Goal: Use online tool/utility: Utilize a website feature to perform a specific function

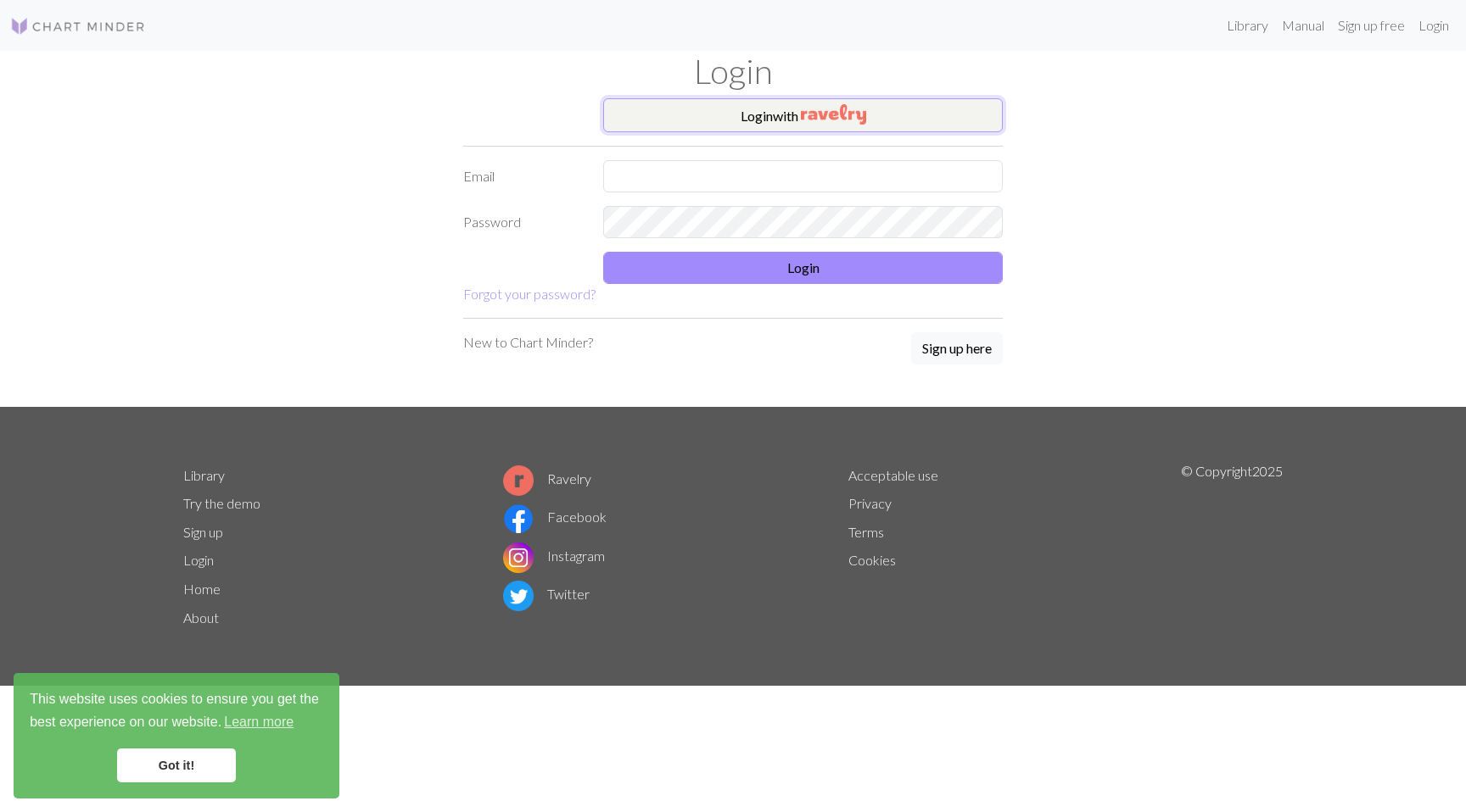
click at [777, 123] on button "Login with" at bounding box center [803, 115] width 400 height 34
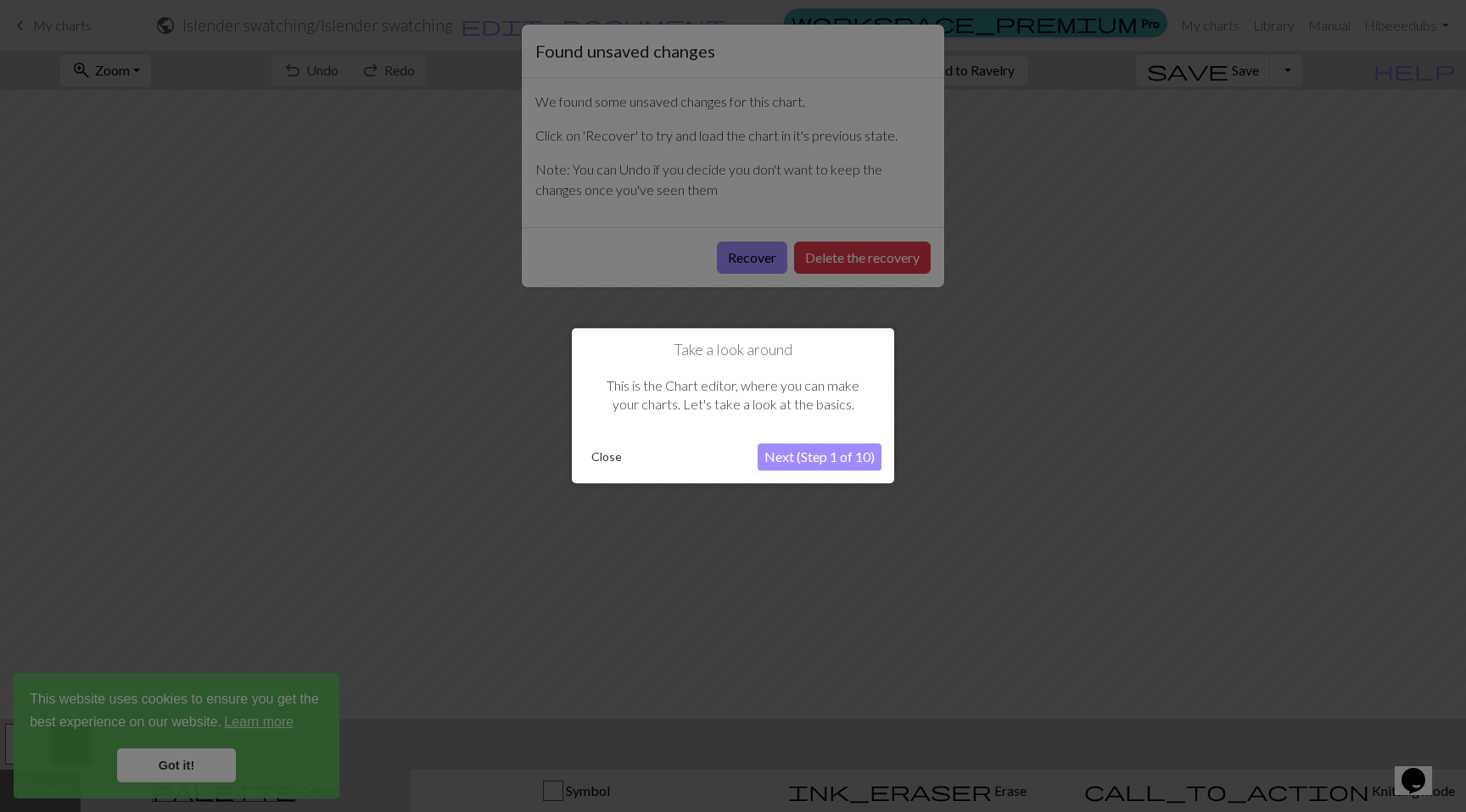
click at [788, 456] on button "Next (Step 1 of 10)" at bounding box center [819, 458] width 123 height 28
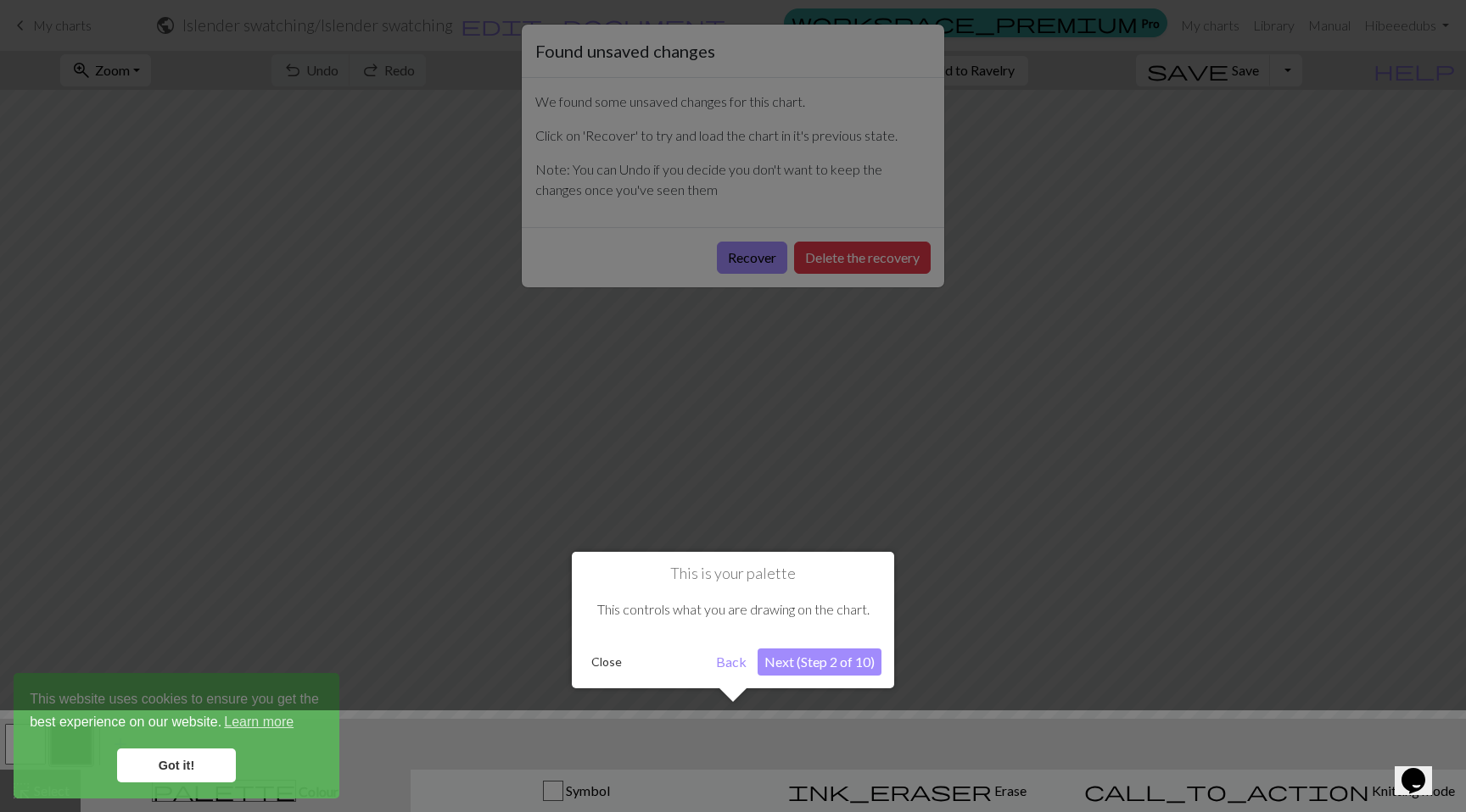
click at [752, 258] on div at bounding box center [733, 406] width 1466 height 812
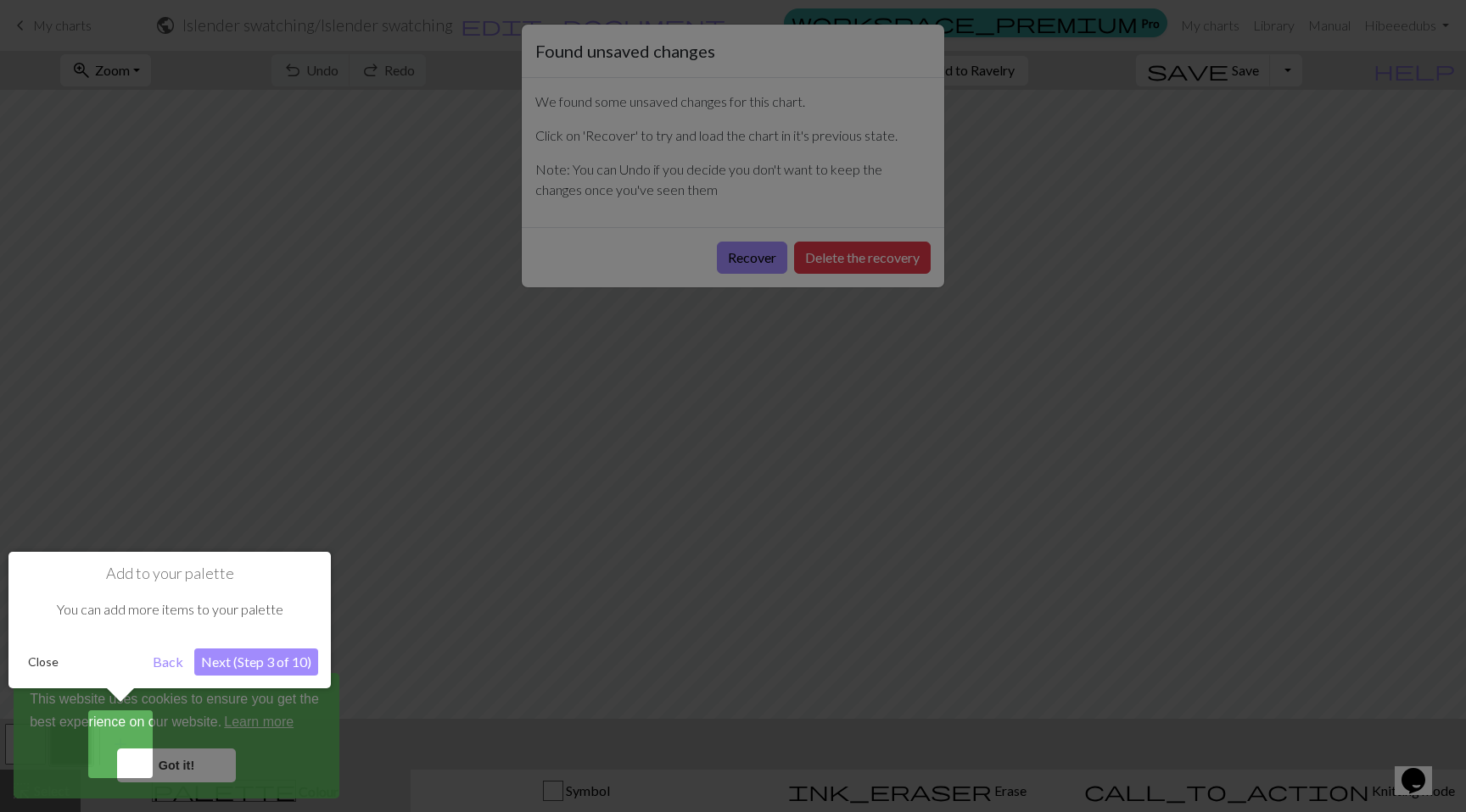
click at [726, 251] on div at bounding box center [733, 406] width 1466 height 812
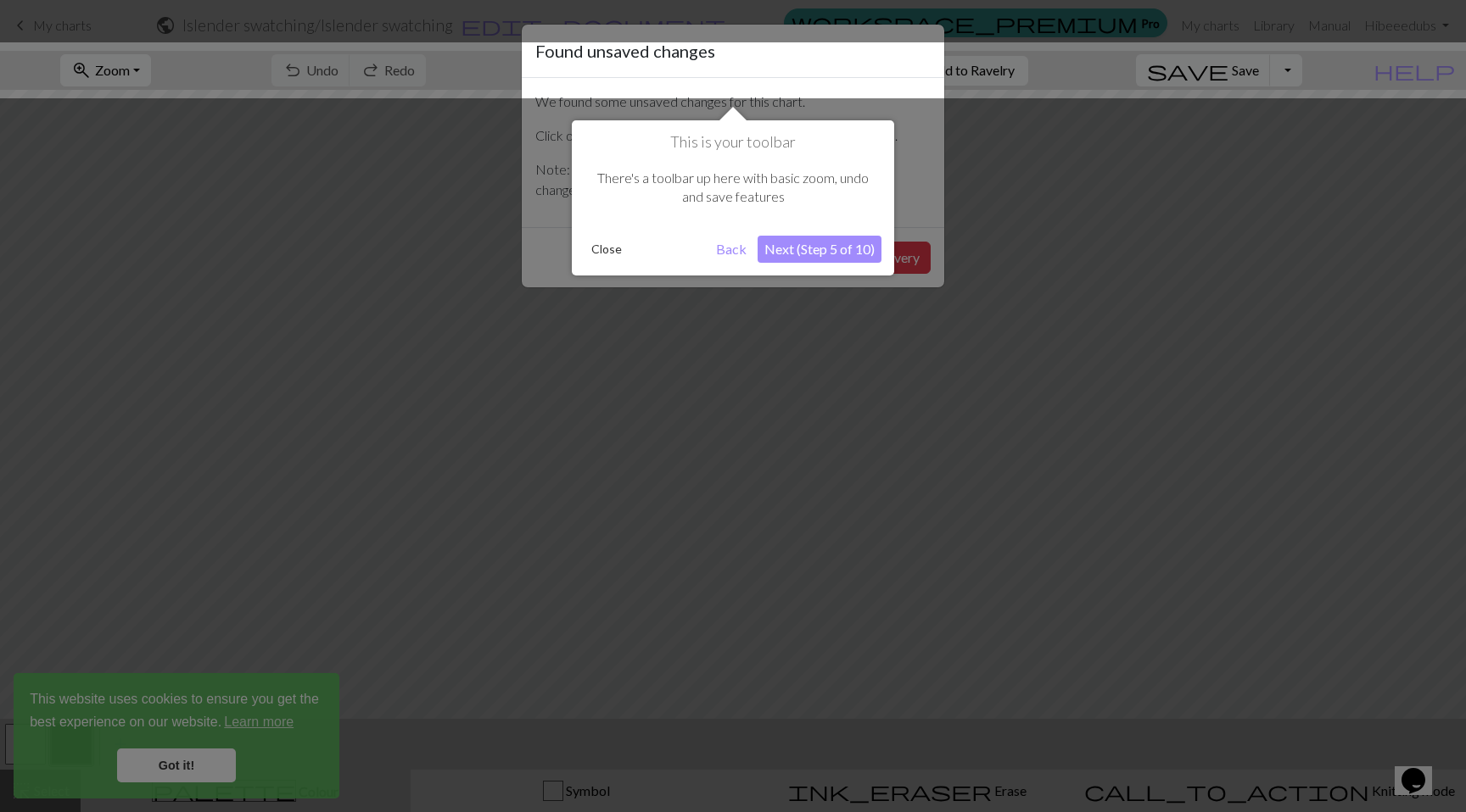
click at [607, 250] on button "Close" at bounding box center [606, 250] width 44 height 26
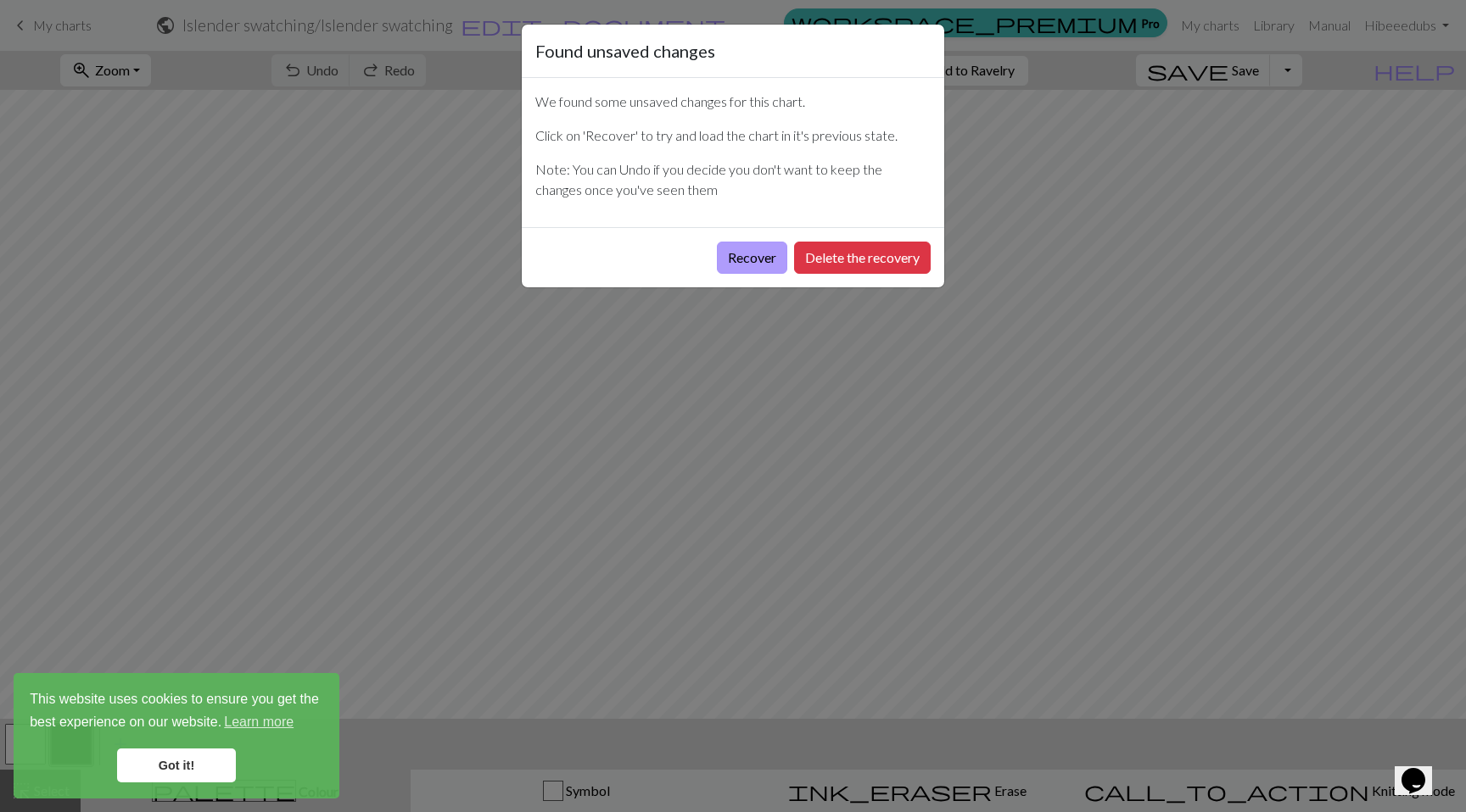
click at [740, 257] on button "Recover" at bounding box center [751, 258] width 70 height 33
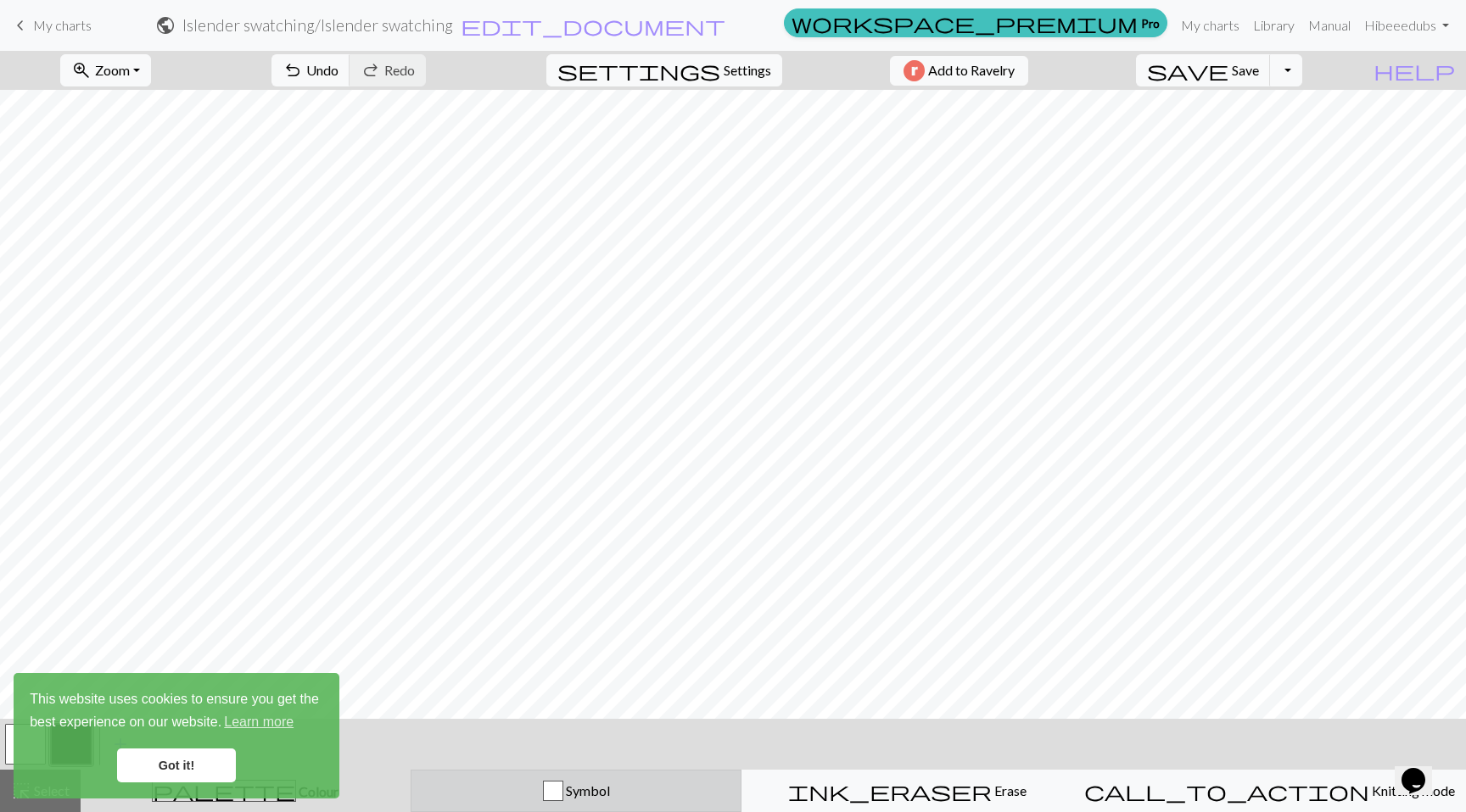
click at [564, 781] on div "button" at bounding box center [553, 791] width 21 height 21
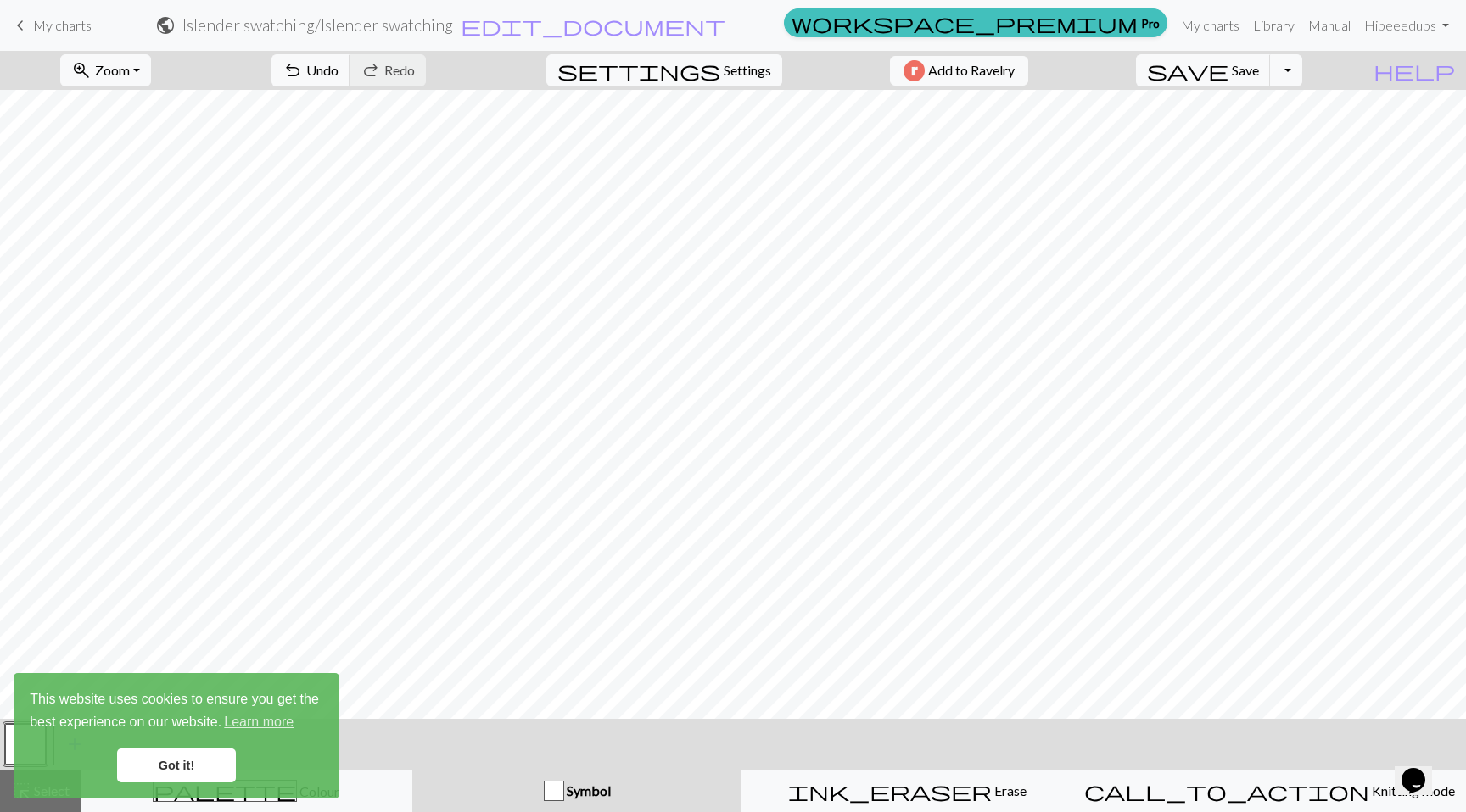
click at [185, 766] on link "Got it!" at bounding box center [177, 766] width 118 height 34
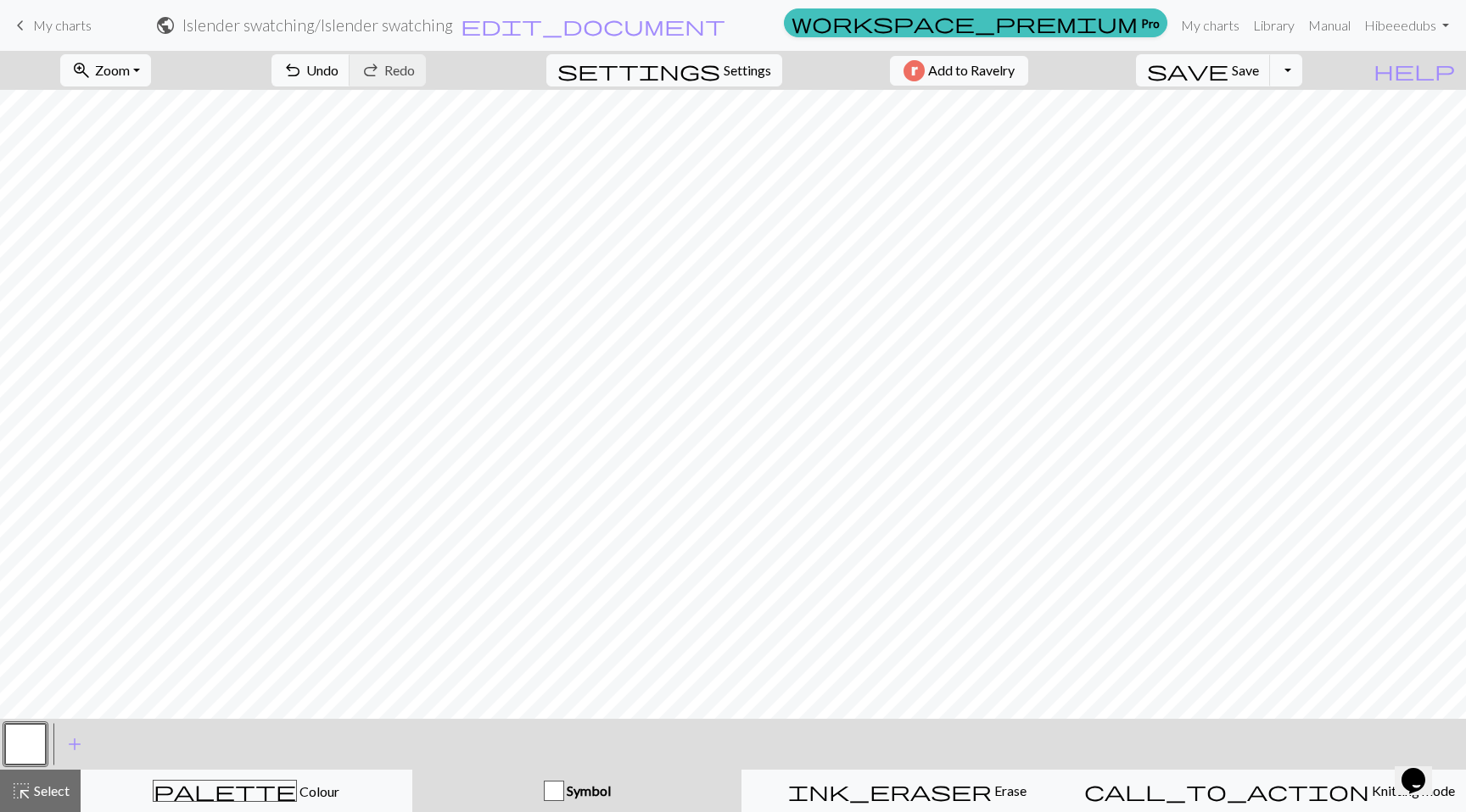
click at [560, 781] on div "Symbol" at bounding box center [578, 791] width 310 height 21
click at [74, 740] on span "add" at bounding box center [74, 745] width 21 height 24
click at [58, 746] on button "button" at bounding box center [71, 744] width 40 height 40
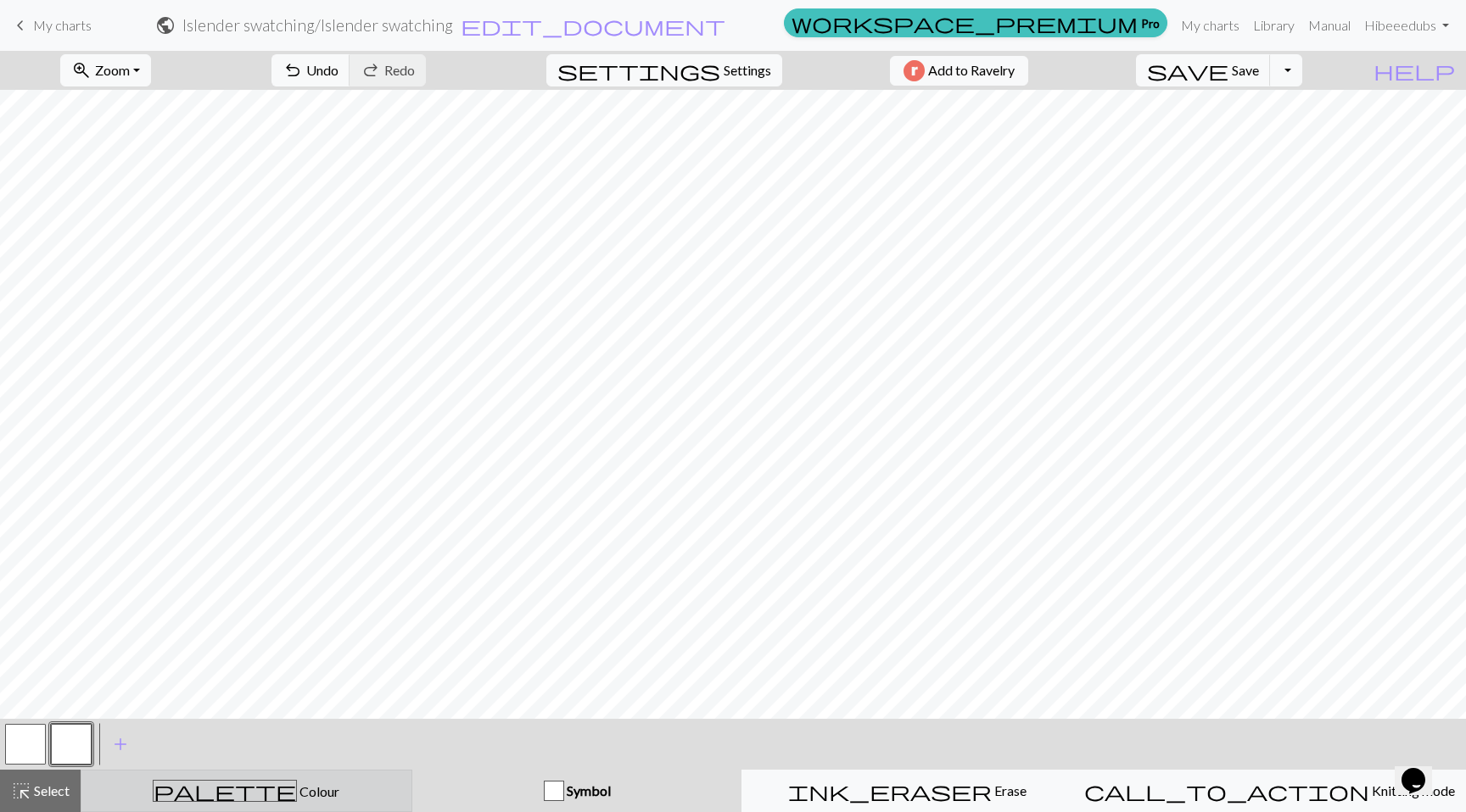
click at [233, 788] on span "palette" at bounding box center [225, 791] width 142 height 24
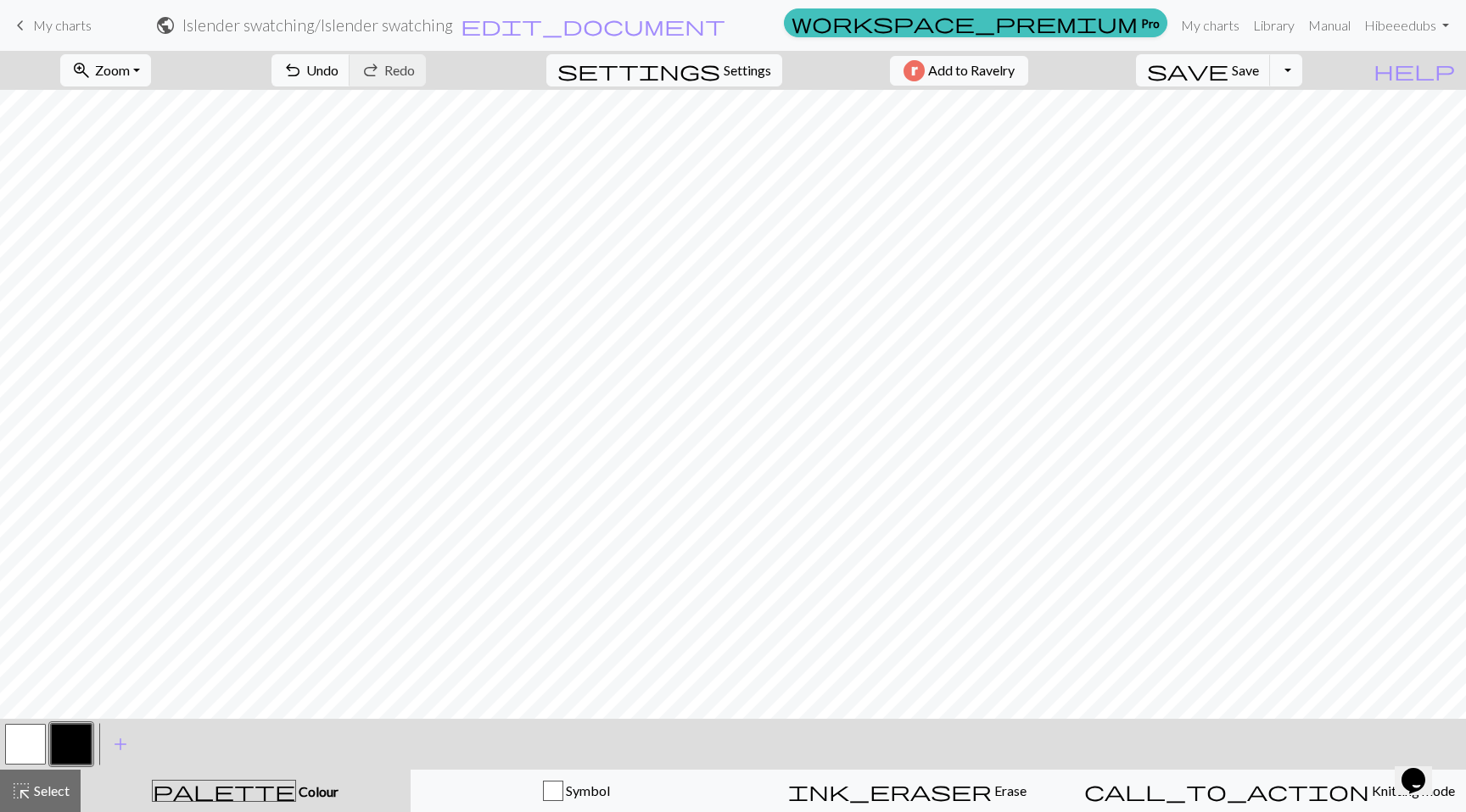
click at [242, 792] on span "palette" at bounding box center [224, 791] width 142 height 24
click at [590, 798] on span "Symbol" at bounding box center [586, 790] width 46 height 16
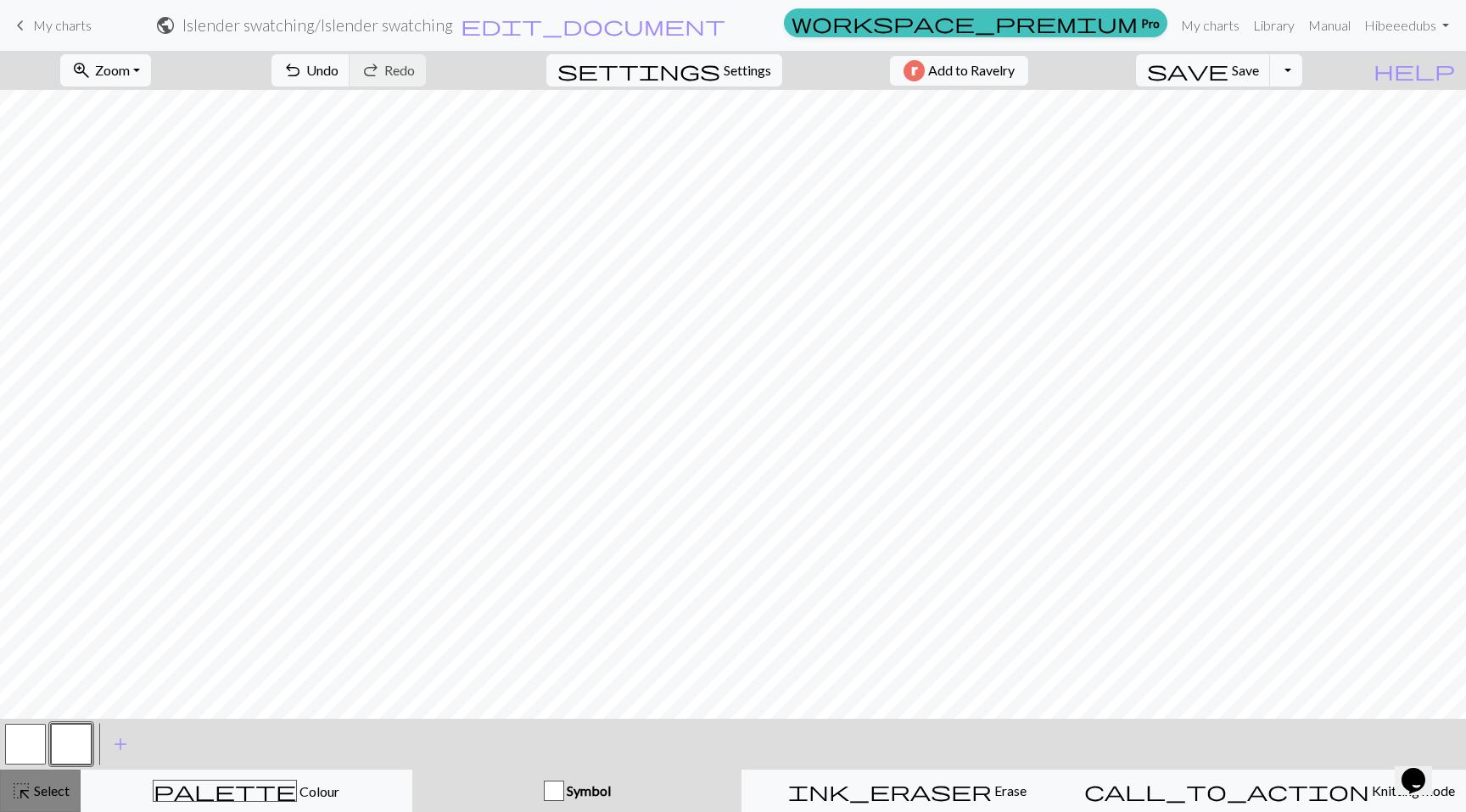
click at [36, 794] on span "Select" at bounding box center [50, 790] width 39 height 16
click at [75, 748] on button "button" at bounding box center [71, 744] width 40 height 40
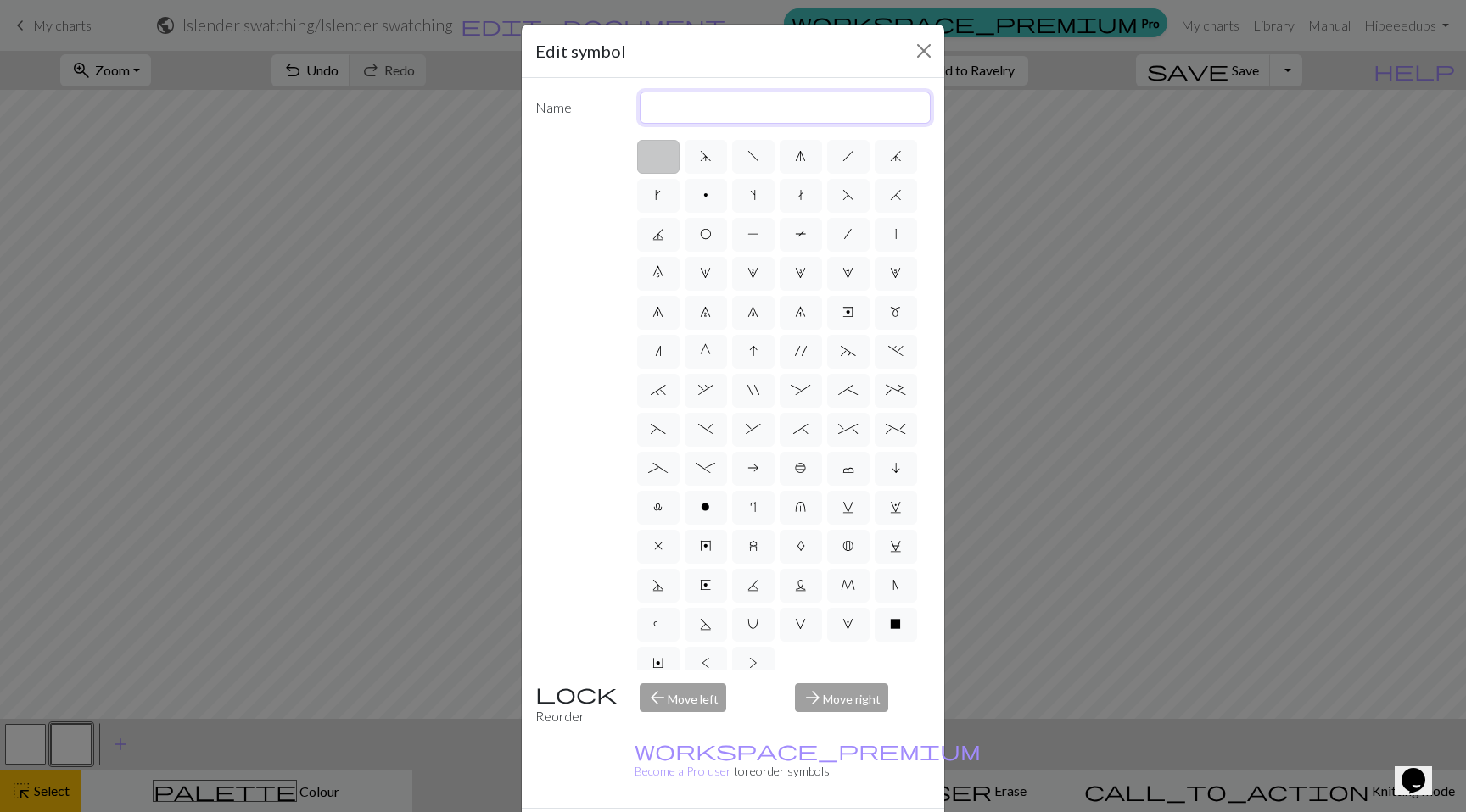
click at [709, 113] on input "text" at bounding box center [786, 108] width 292 height 33
click at [715, 114] on input "purl" at bounding box center [786, 108] width 292 height 33
type input "p"
type input "knit"
click at [577, 217] on div "d f g h j k p s t F H J O P T / | 0 1 2 3 4 5 6 7 8 9 e m n G I ' ~ . ` , " : ;…" at bounding box center [733, 404] width 396 height 533
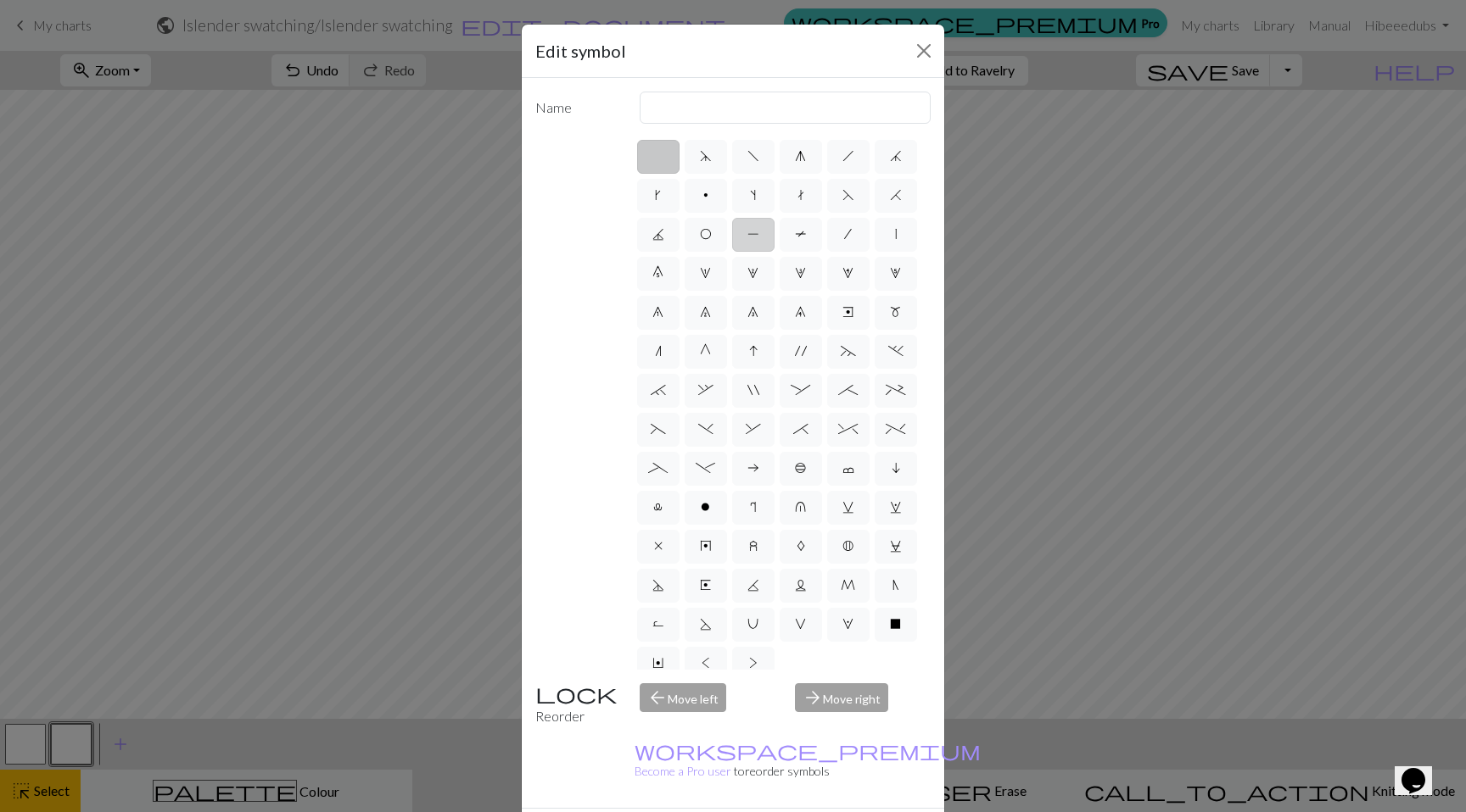
click at [758, 234] on span "P" at bounding box center [753, 234] width 12 height 14
click at [758, 234] on input "P" at bounding box center [752, 229] width 11 height 11
radio input "true"
type input "purl"
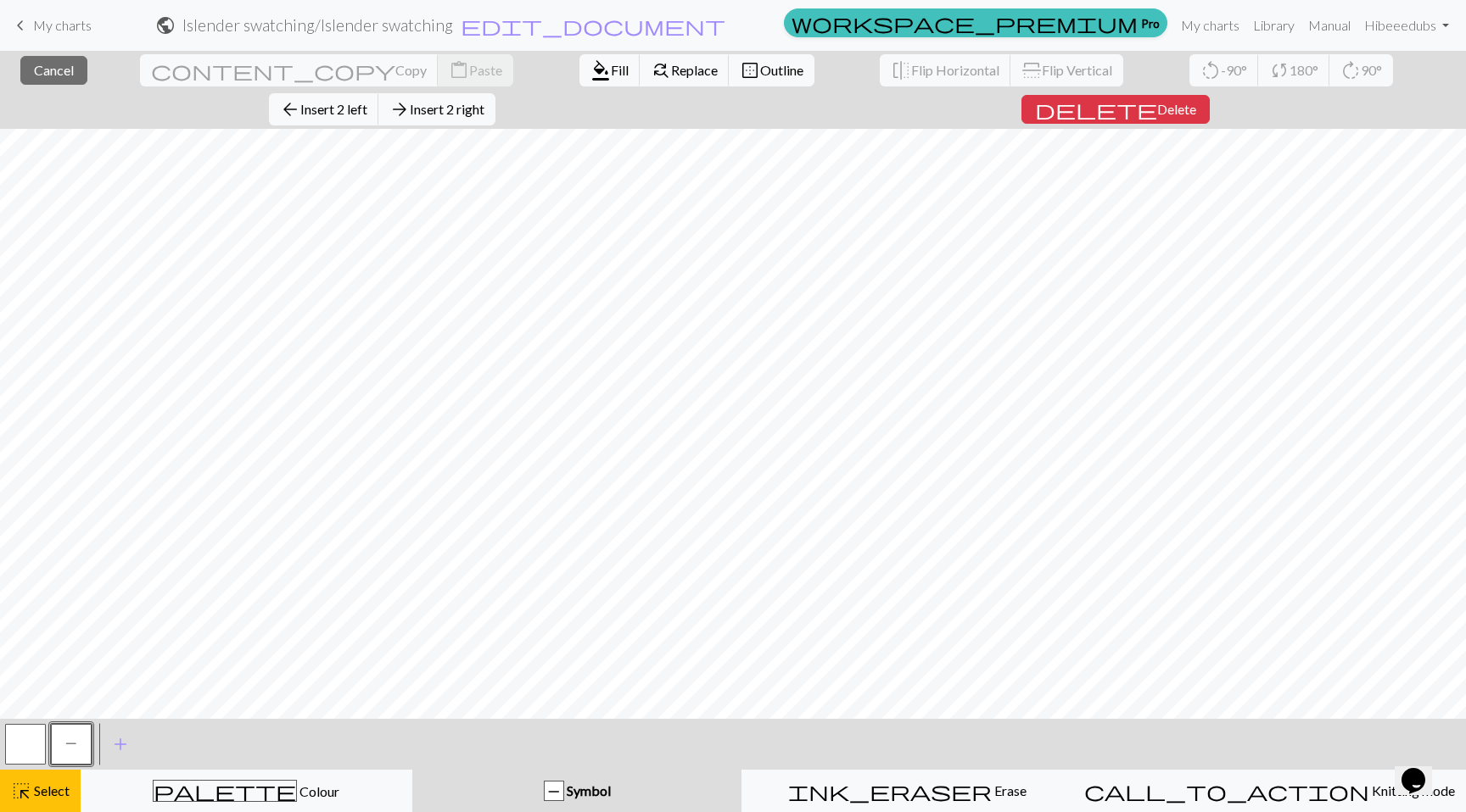
click at [61, 735] on button "P" at bounding box center [71, 744] width 40 height 40
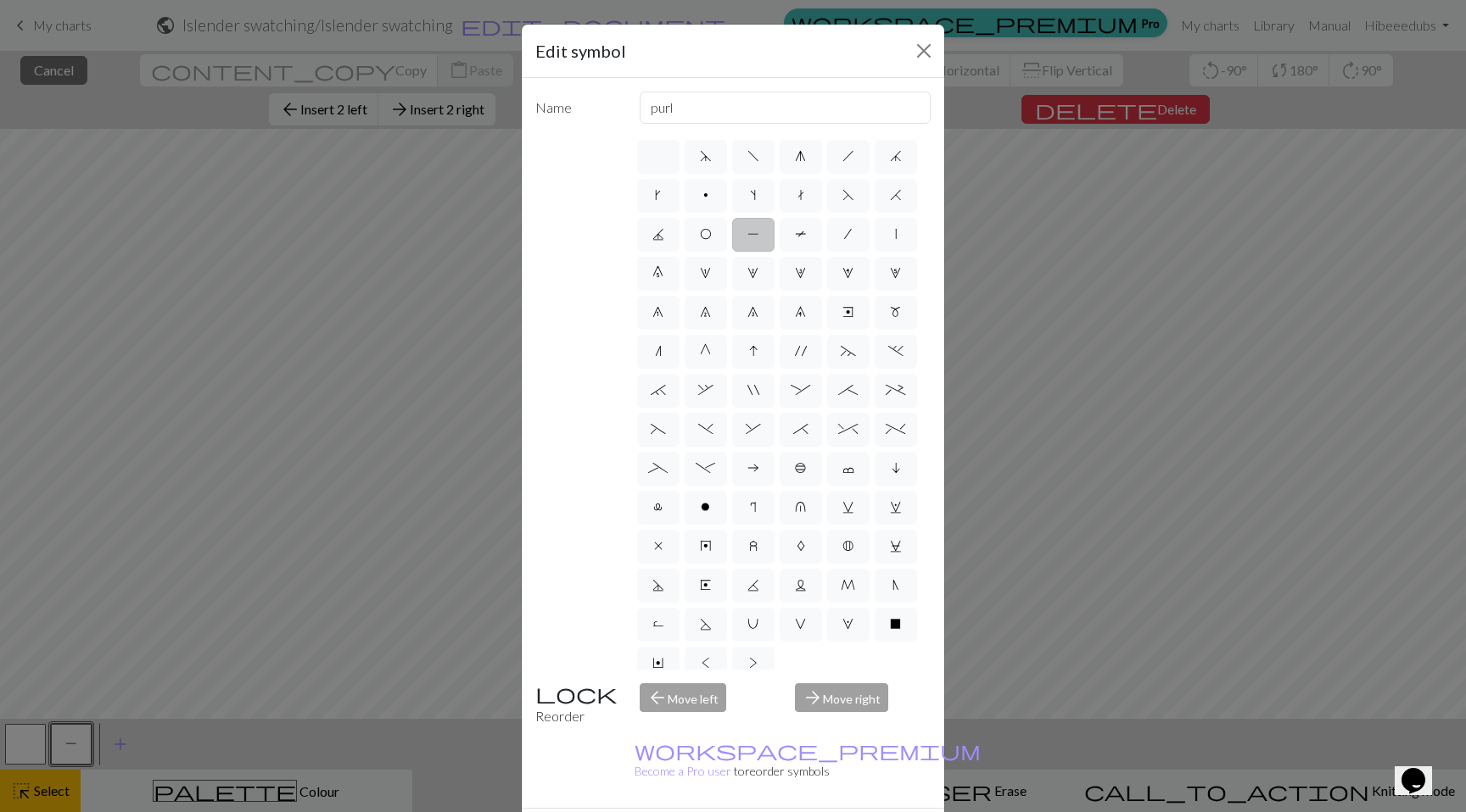
click at [758, 232] on span "P" at bounding box center [753, 234] width 12 height 14
click at [758, 232] on input "P" at bounding box center [752, 229] width 11 height 11
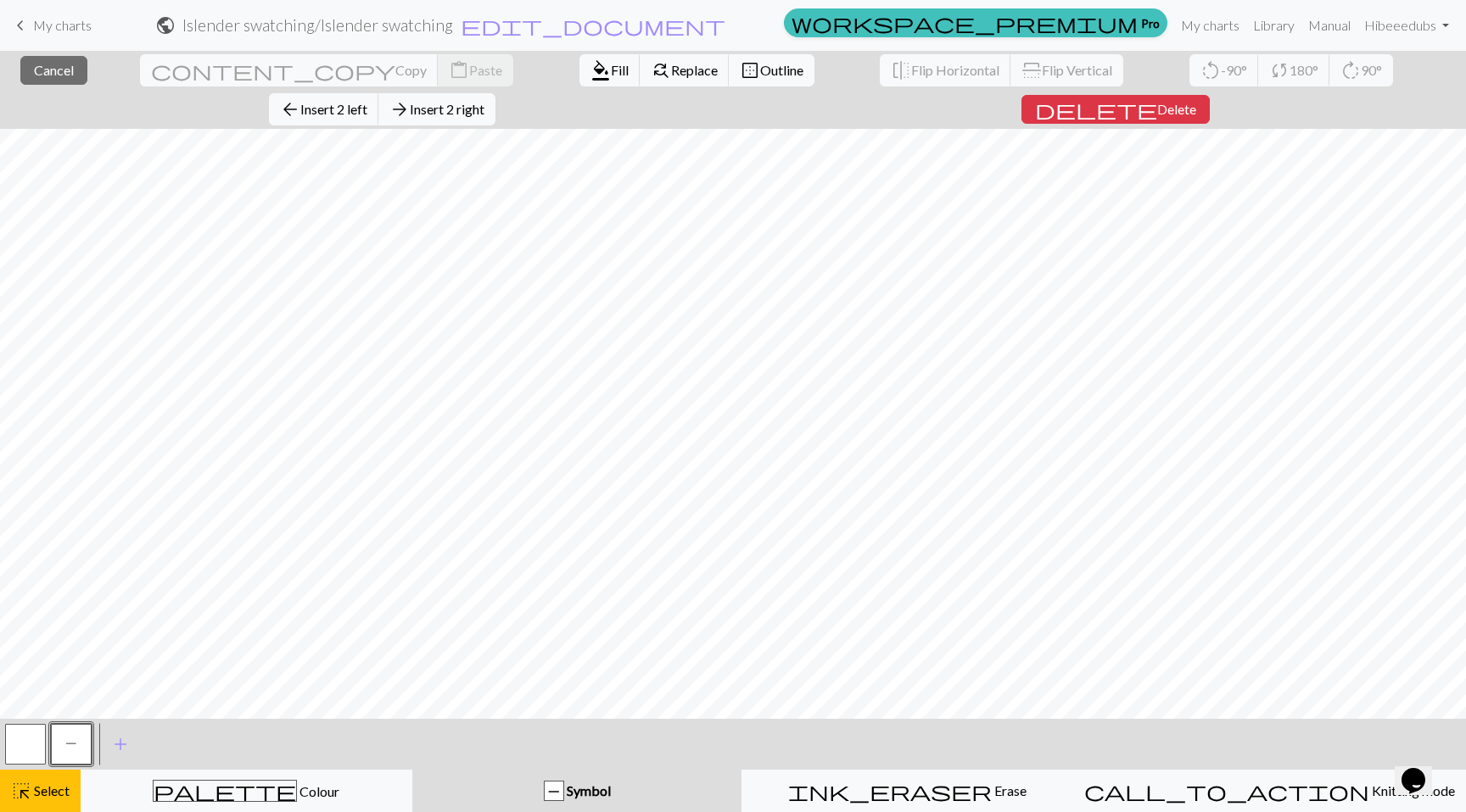
click at [598, 786] on span "Symbol" at bounding box center [587, 790] width 46 height 16
click at [590, 75] on span "format_color_fill" at bounding box center [600, 70] width 21 height 24
click at [38, 806] on button "highlight_alt Select Select" at bounding box center [40, 790] width 81 height 42
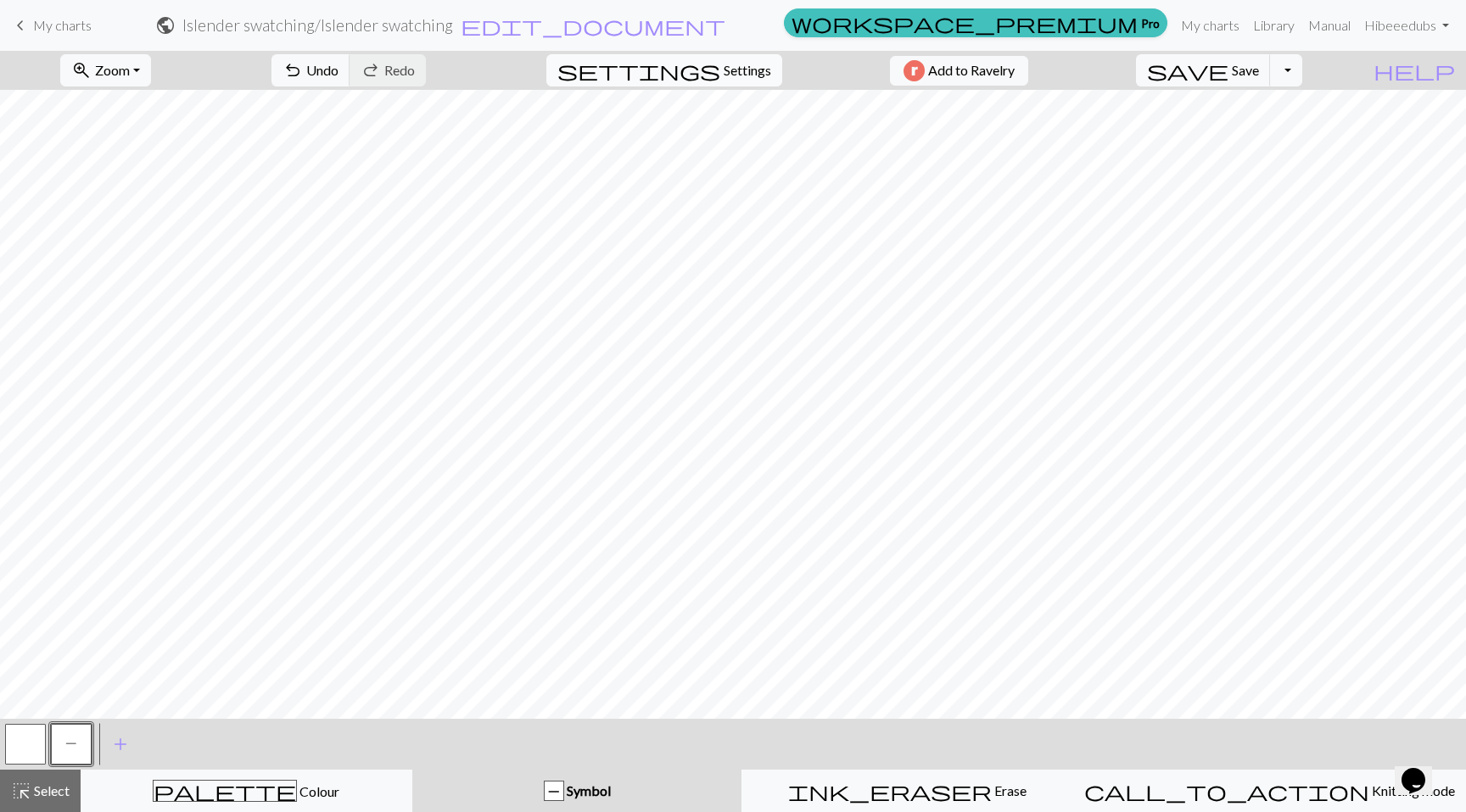
click at [727, 79] on span "Settings" at bounding box center [747, 70] width 47 height 21
select select "aran"
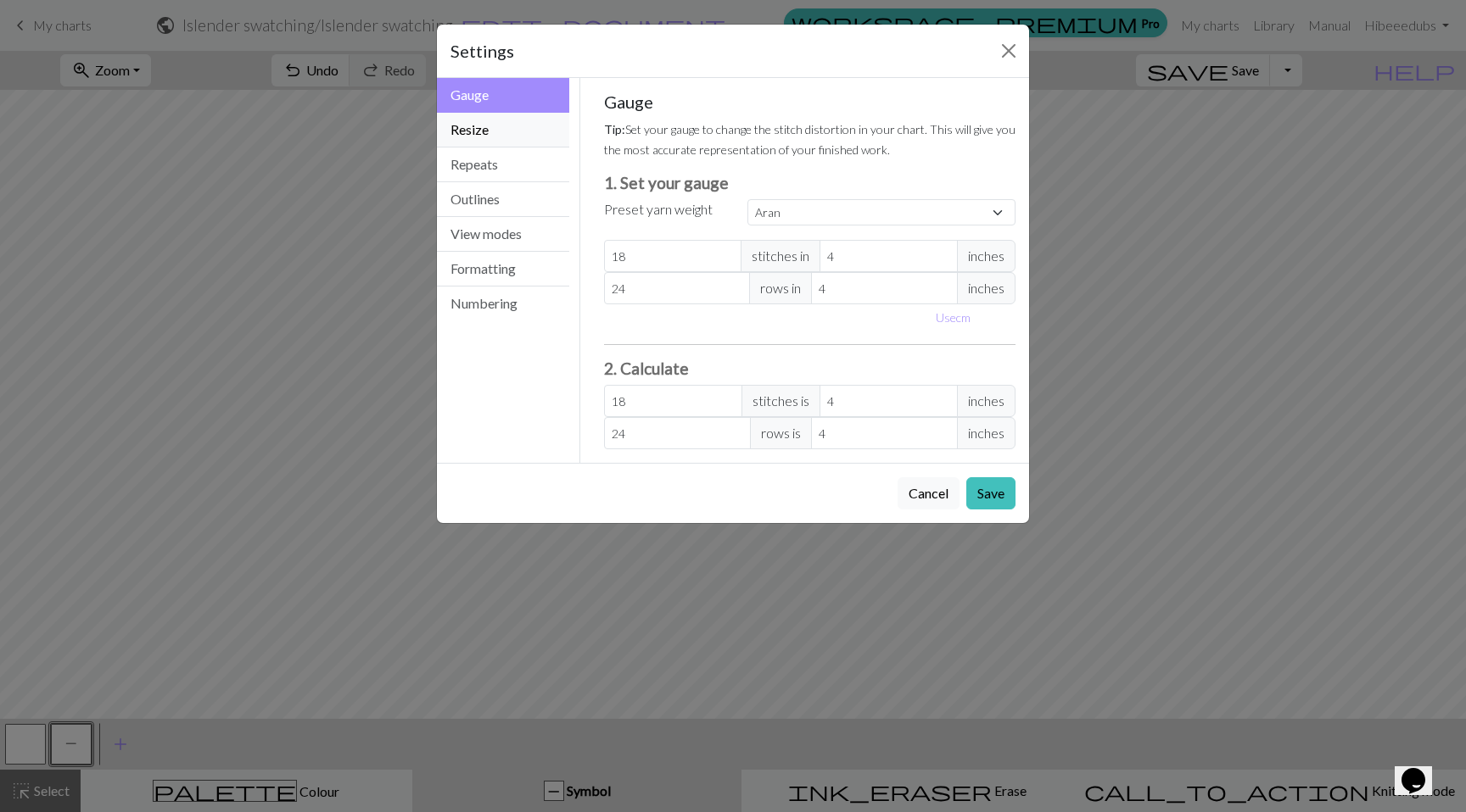
click at [488, 132] on button "Resize" at bounding box center [503, 129] width 132 height 35
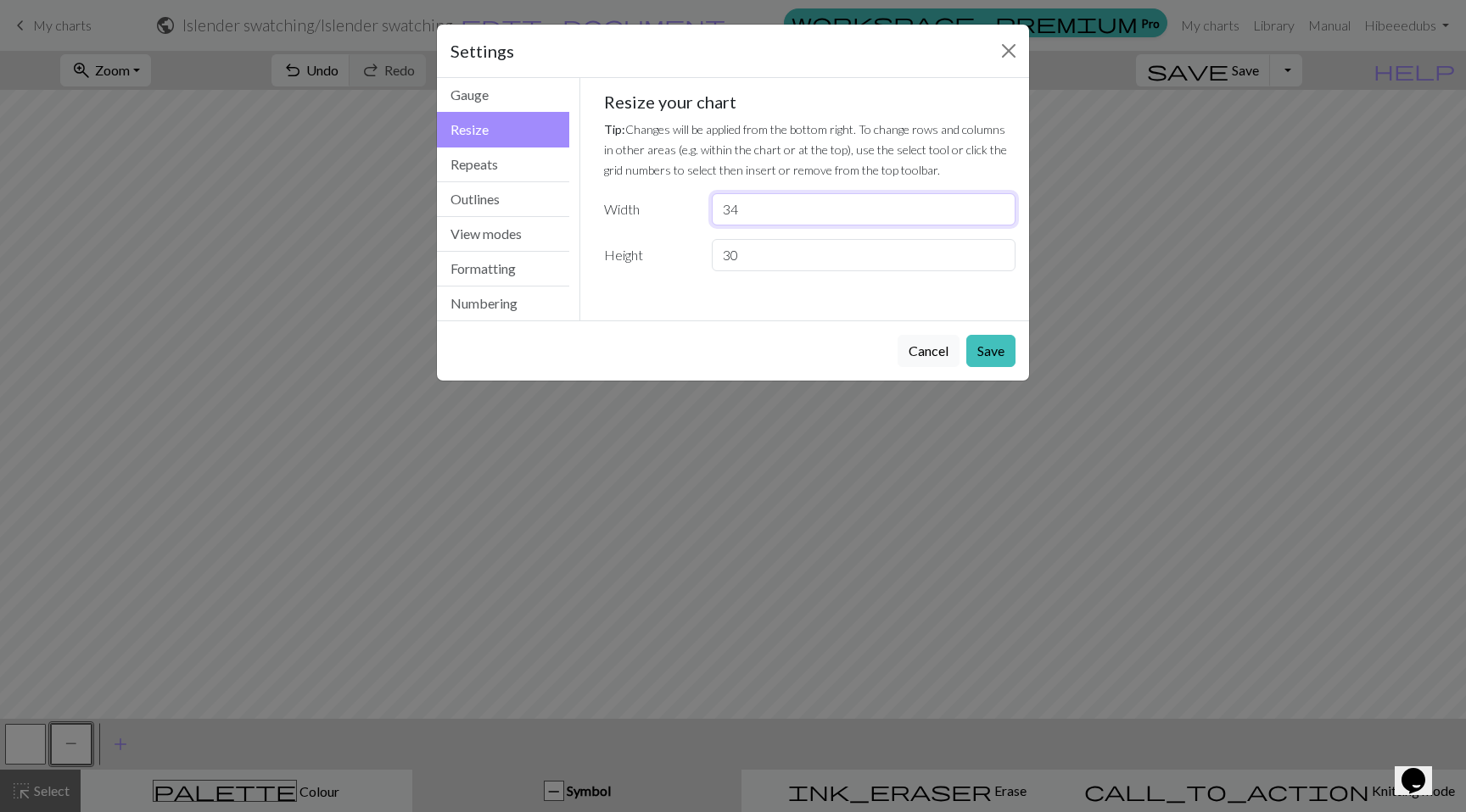
click at [847, 214] on input "34" at bounding box center [864, 209] width 304 height 33
click at [1000, 206] on input "35" at bounding box center [864, 209] width 304 height 33
click at [1000, 206] on input "36" at bounding box center [864, 209] width 304 height 33
click at [1000, 206] on input "37" at bounding box center [864, 209] width 304 height 33
click at [1000, 206] on input "38" at bounding box center [864, 209] width 304 height 33
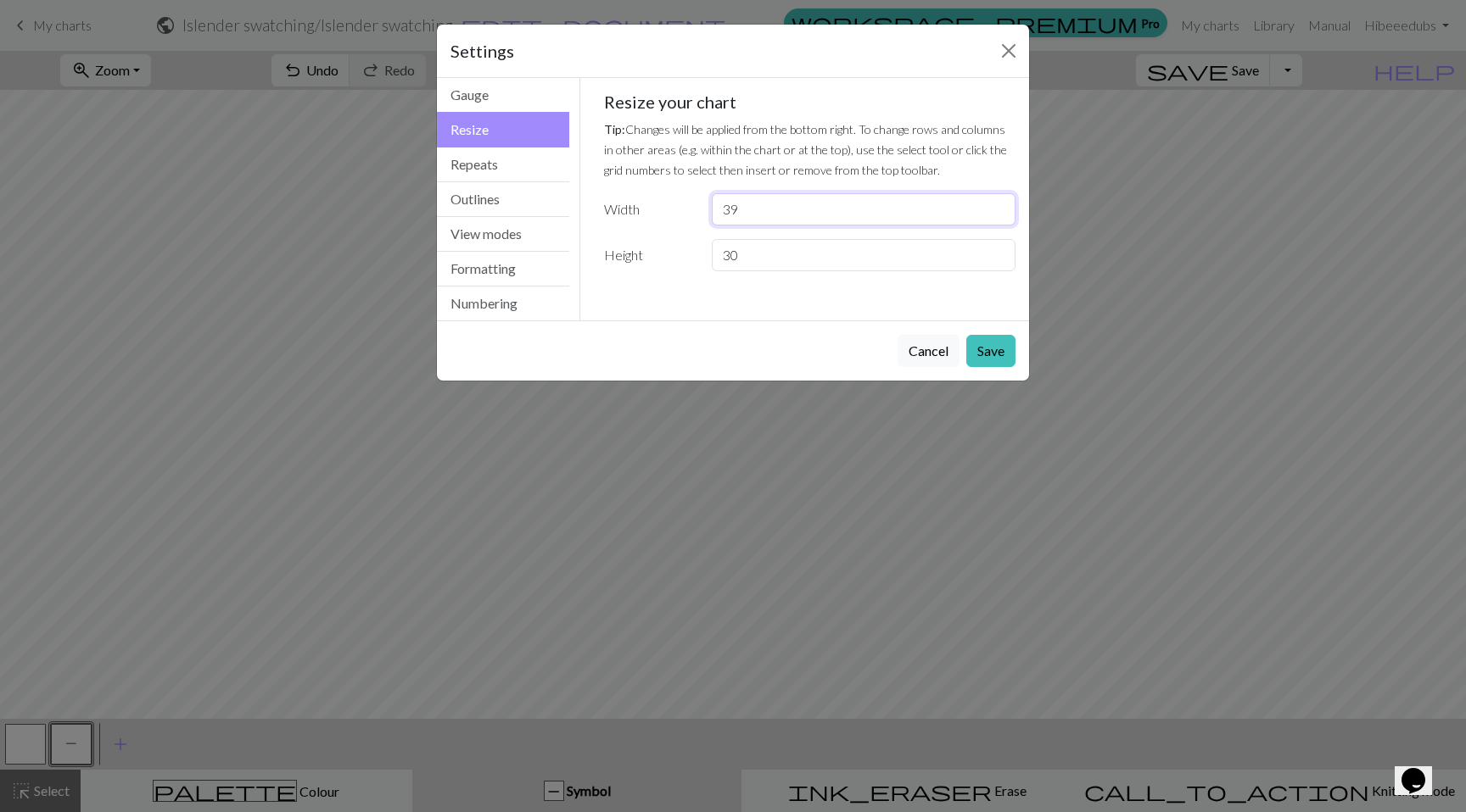
click at [1000, 206] on input "39" at bounding box center [864, 209] width 304 height 33
click at [1000, 206] on input "40" at bounding box center [864, 209] width 304 height 33
click at [1000, 206] on input "41" at bounding box center [864, 209] width 304 height 33
click at [1000, 206] on input "42" at bounding box center [864, 209] width 304 height 33
click at [1000, 206] on input "43" at bounding box center [864, 209] width 304 height 33
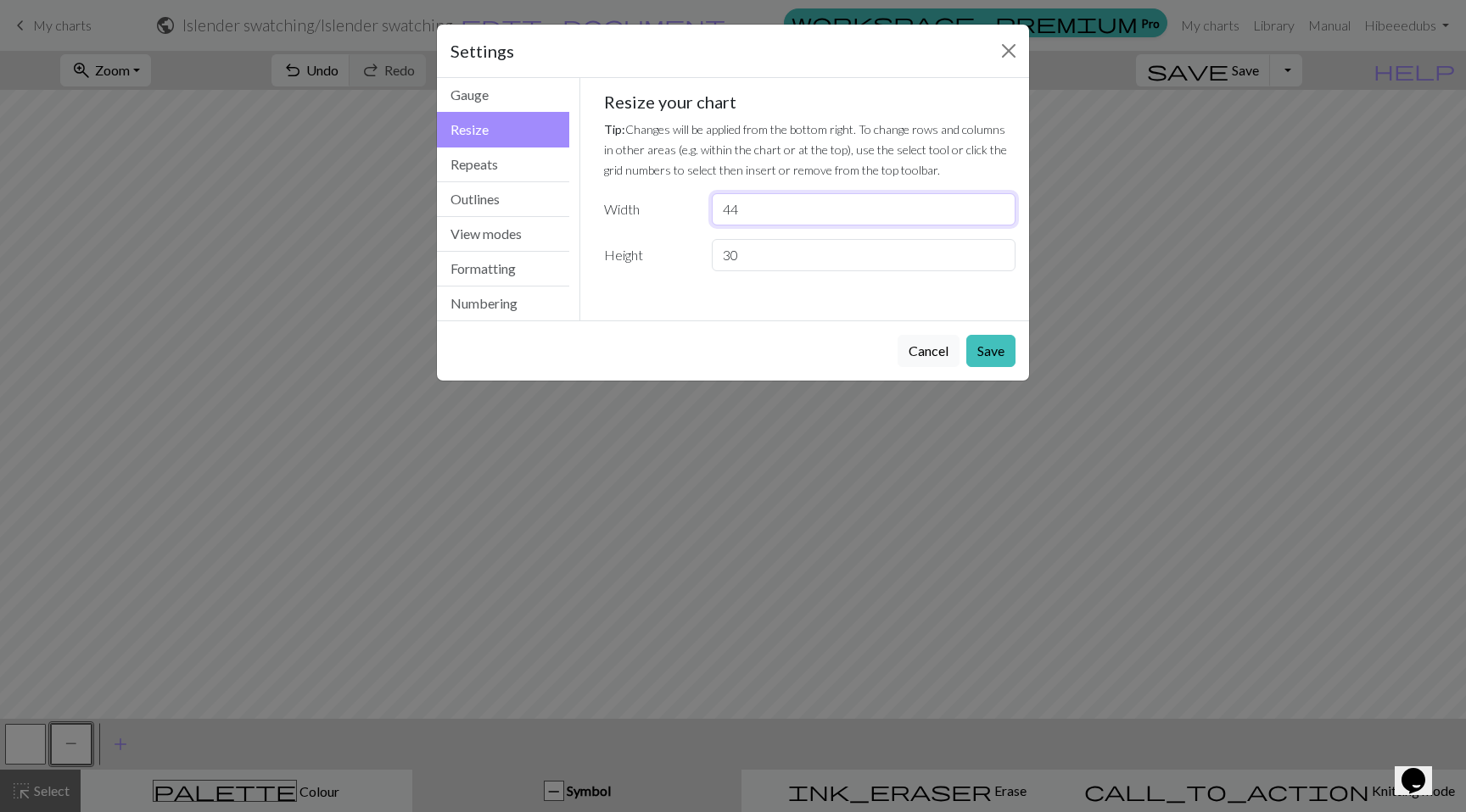
click at [1000, 206] on input "44" at bounding box center [864, 209] width 304 height 33
click at [1000, 206] on input "45" at bounding box center [864, 209] width 304 height 33
click at [1000, 206] on input "46" at bounding box center [864, 209] width 304 height 33
click at [1000, 206] on input "47" at bounding box center [864, 209] width 304 height 33
click at [1000, 206] on input "48" at bounding box center [864, 209] width 304 height 33
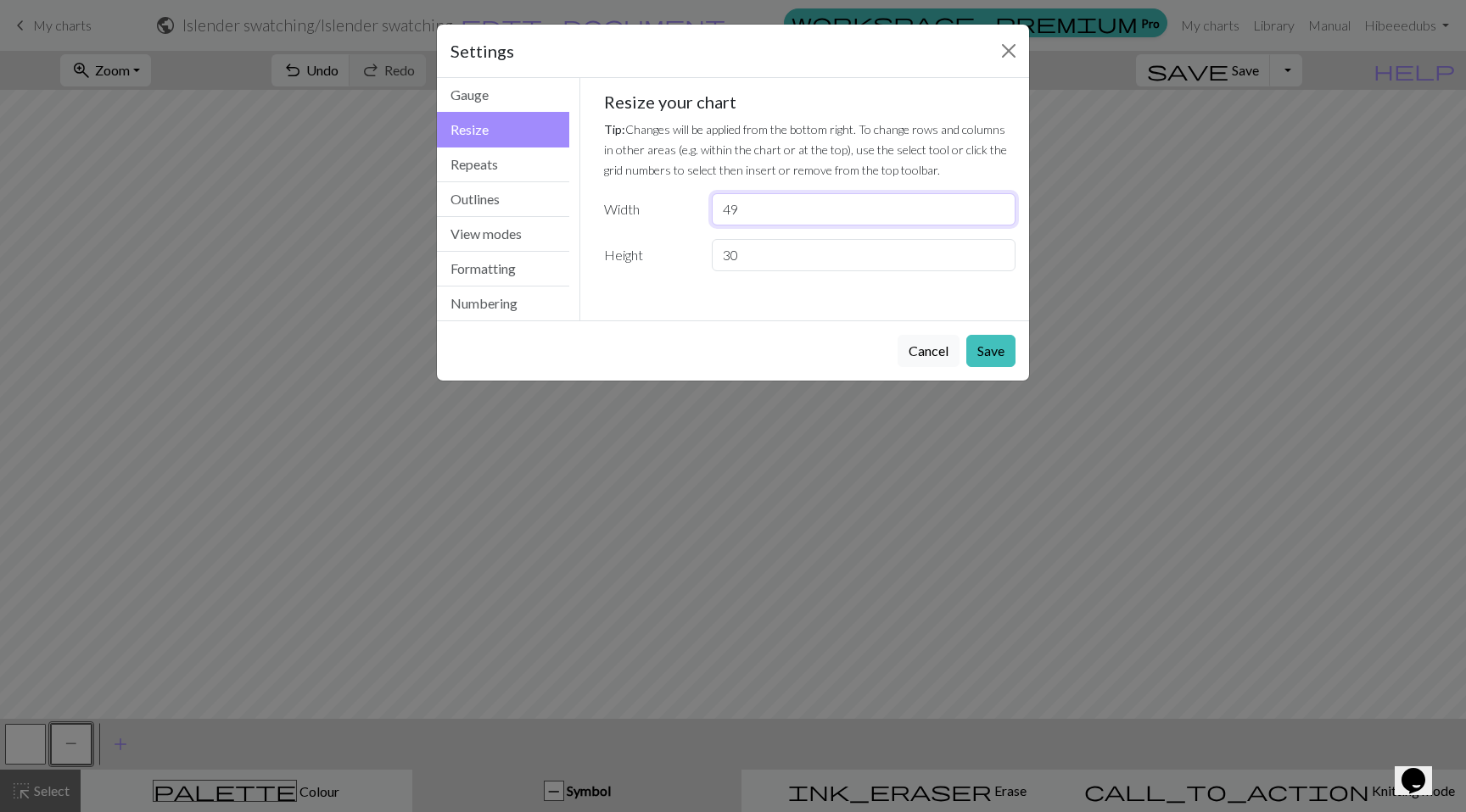
click at [1000, 206] on input "49" at bounding box center [864, 209] width 304 height 33
click at [1000, 206] on input "50" at bounding box center [864, 209] width 304 height 33
click at [1000, 206] on input "51" at bounding box center [864, 209] width 304 height 33
type input "52"
click at [1000, 206] on input "52" at bounding box center [864, 209] width 304 height 33
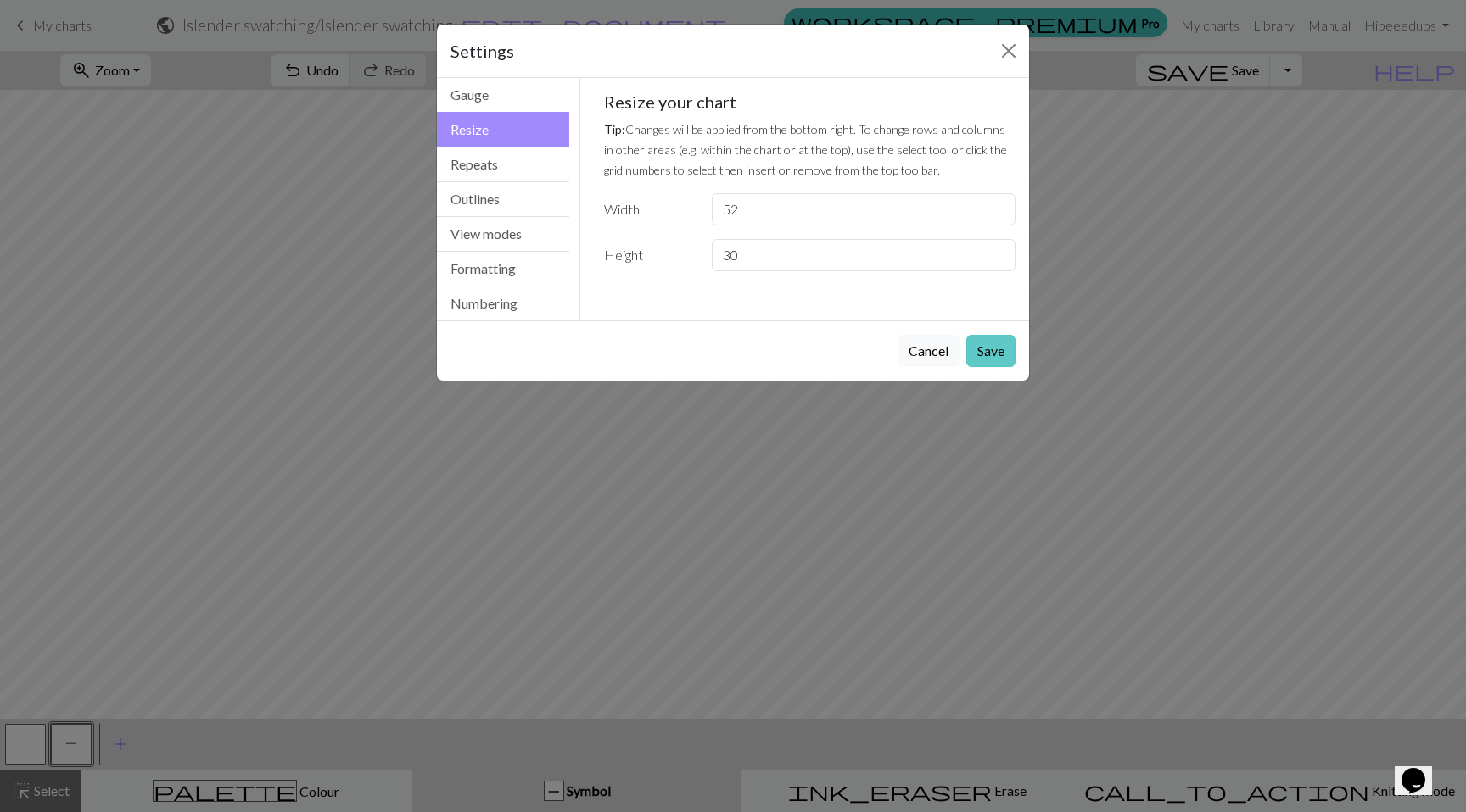
click at [1000, 344] on button "Save" at bounding box center [991, 351] width 49 height 33
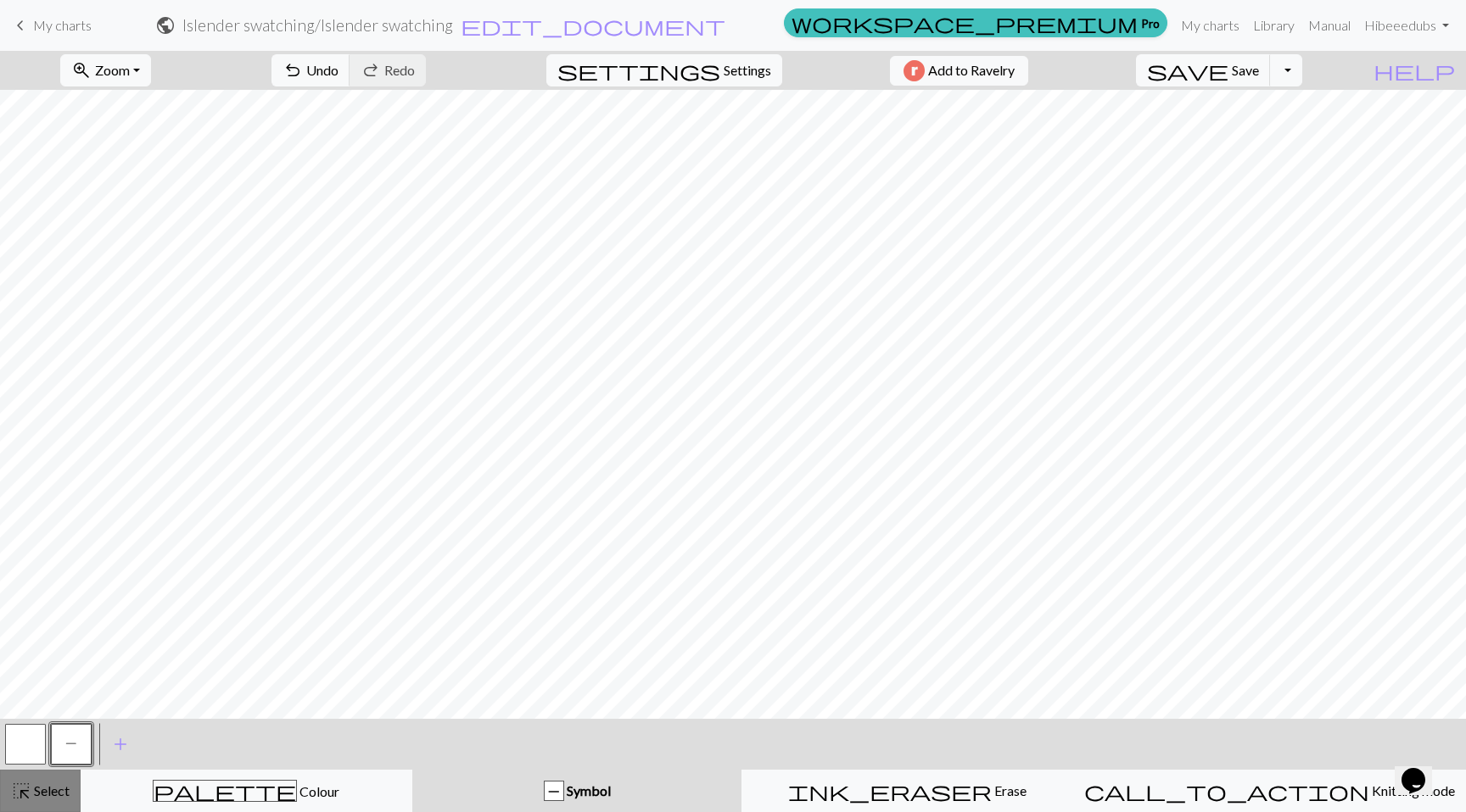
click at [46, 789] on span "Select" at bounding box center [50, 790] width 39 height 16
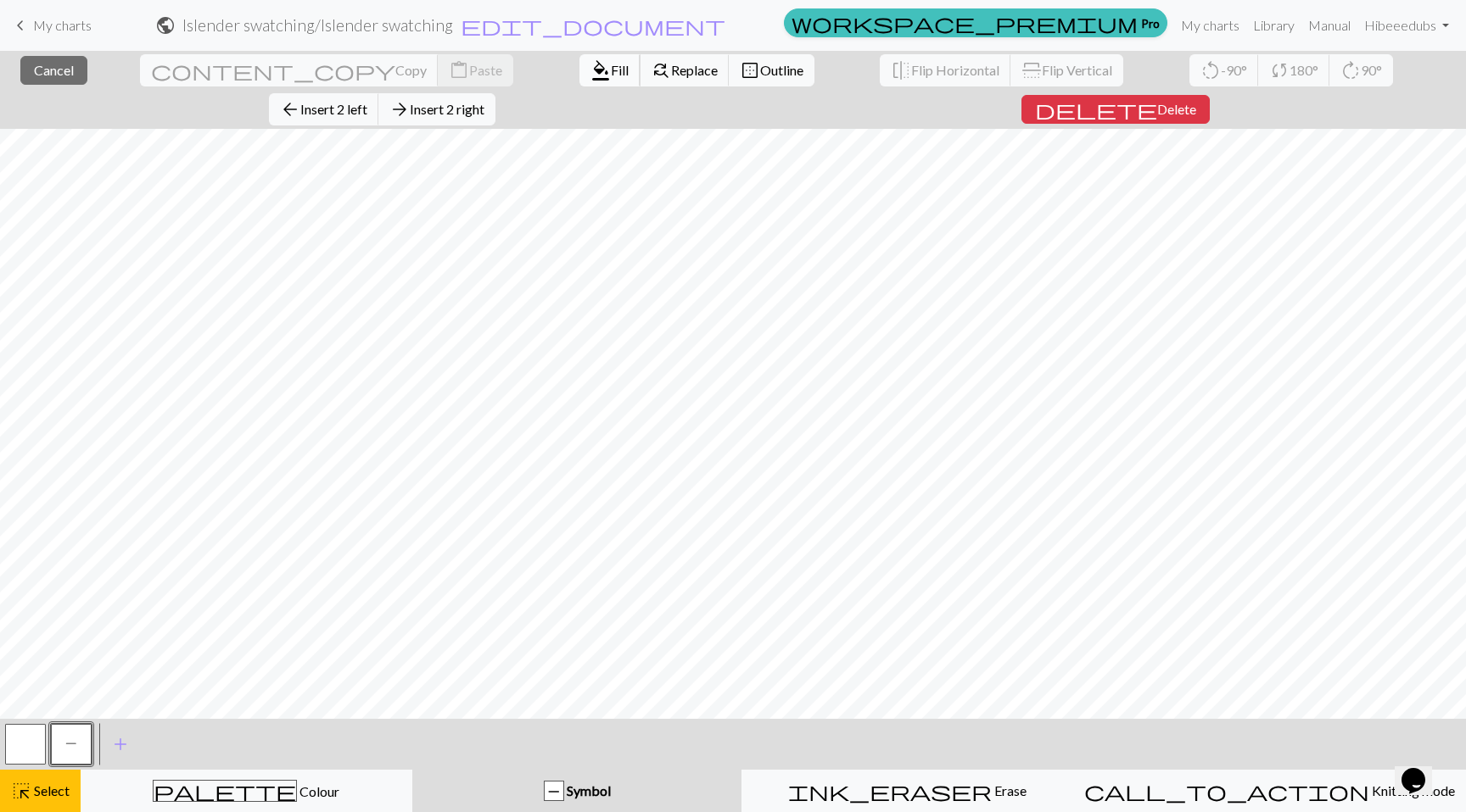
click at [611, 71] on span "Fill" at bounding box center [620, 70] width 18 height 16
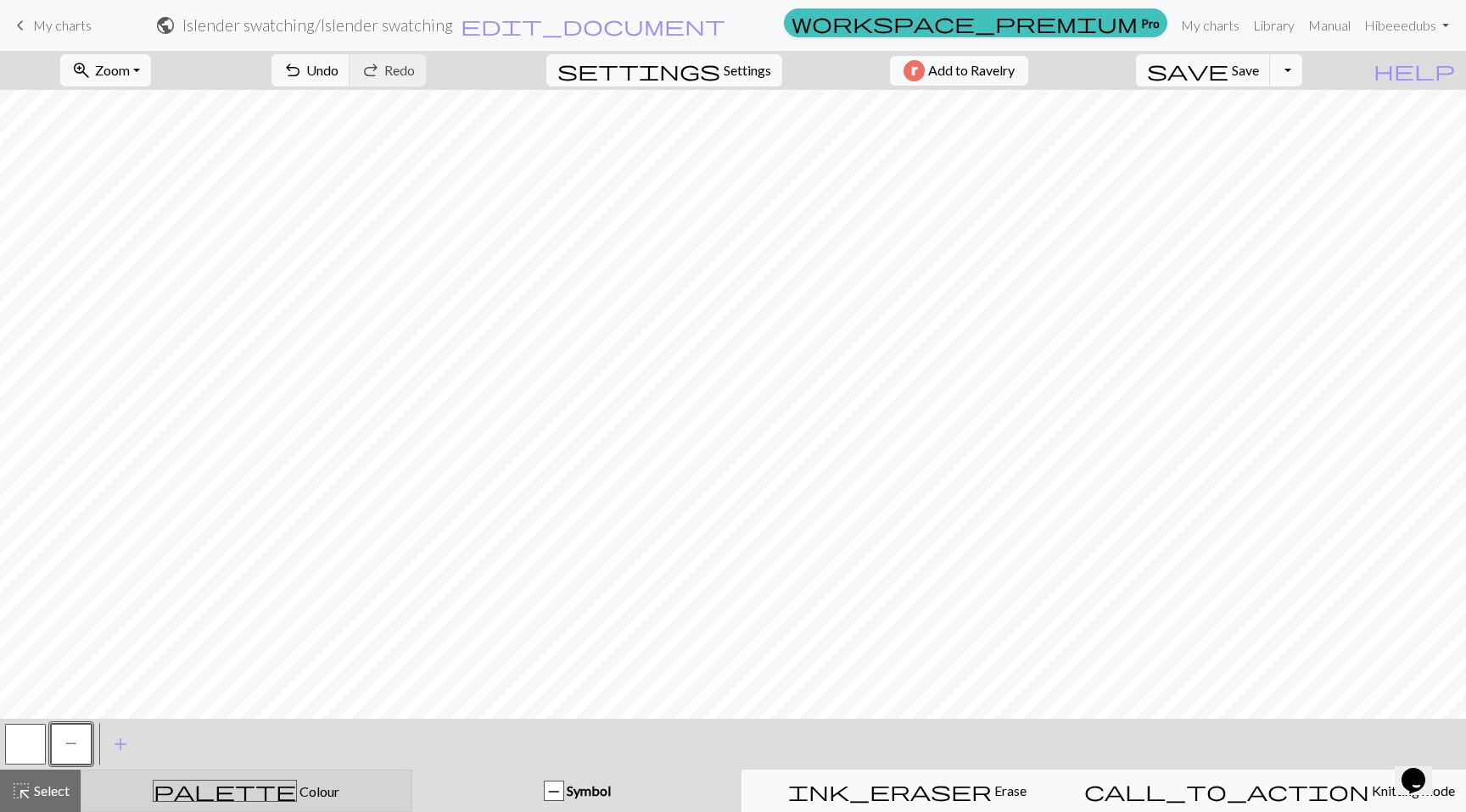
click at [331, 780] on div "palette Colour Colour" at bounding box center [247, 791] width 310 height 22
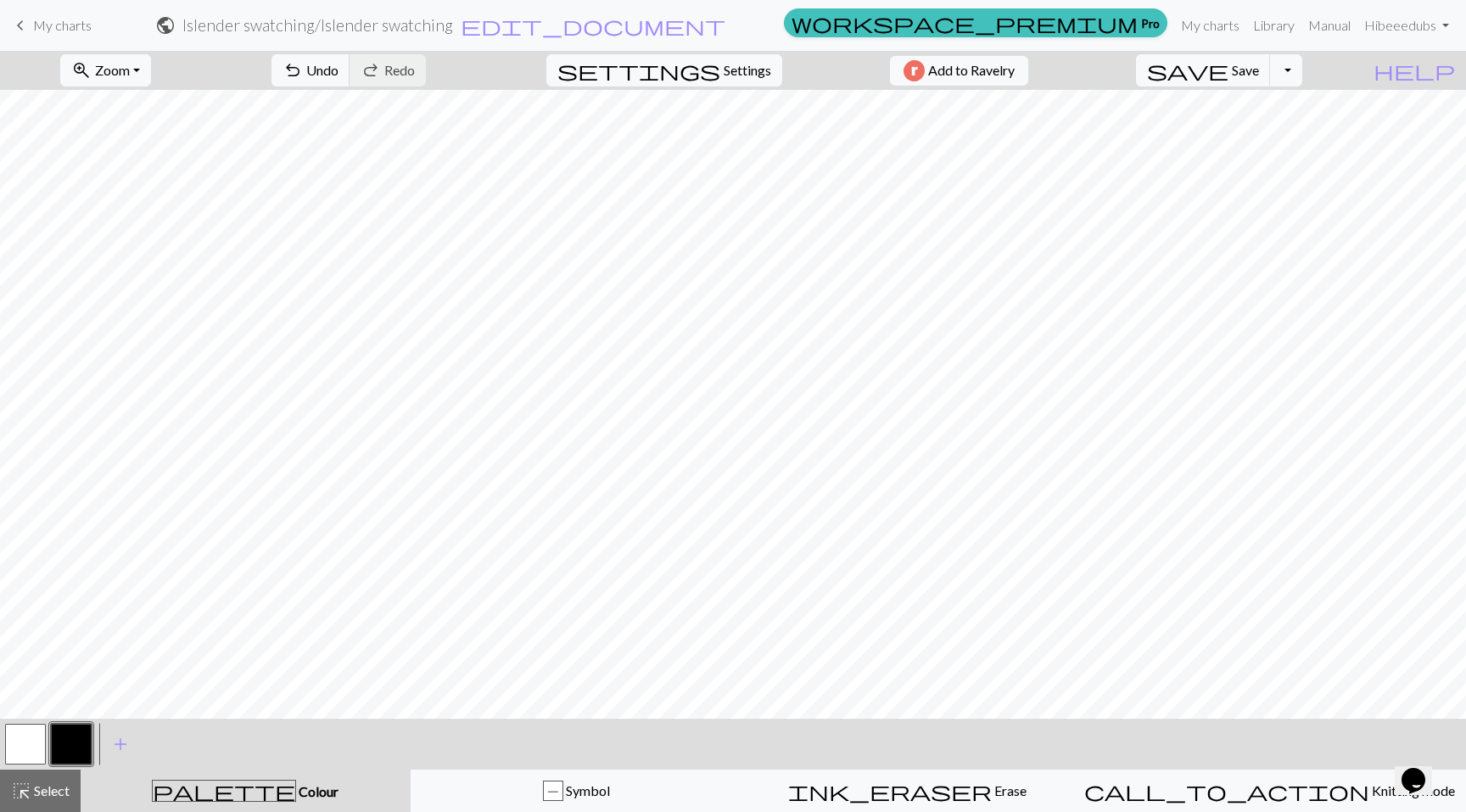
click at [25, 745] on button "button" at bounding box center [25, 744] width 40 height 40
click at [69, 737] on button "button" at bounding box center [71, 744] width 40 height 40
click at [724, 69] on span "Settings" at bounding box center [747, 70] width 47 height 21
select select "aran"
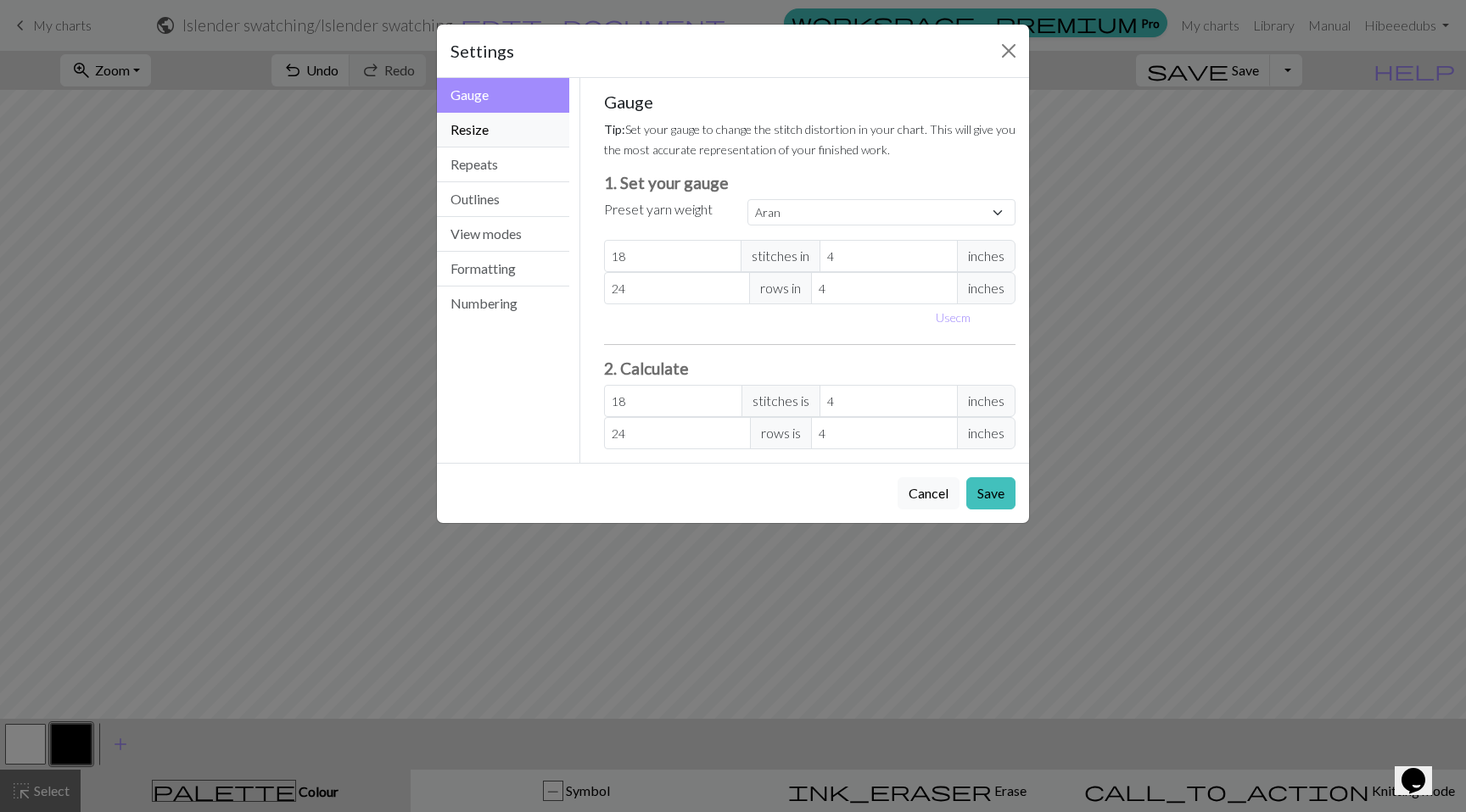
click at [495, 130] on button "Resize" at bounding box center [503, 129] width 132 height 35
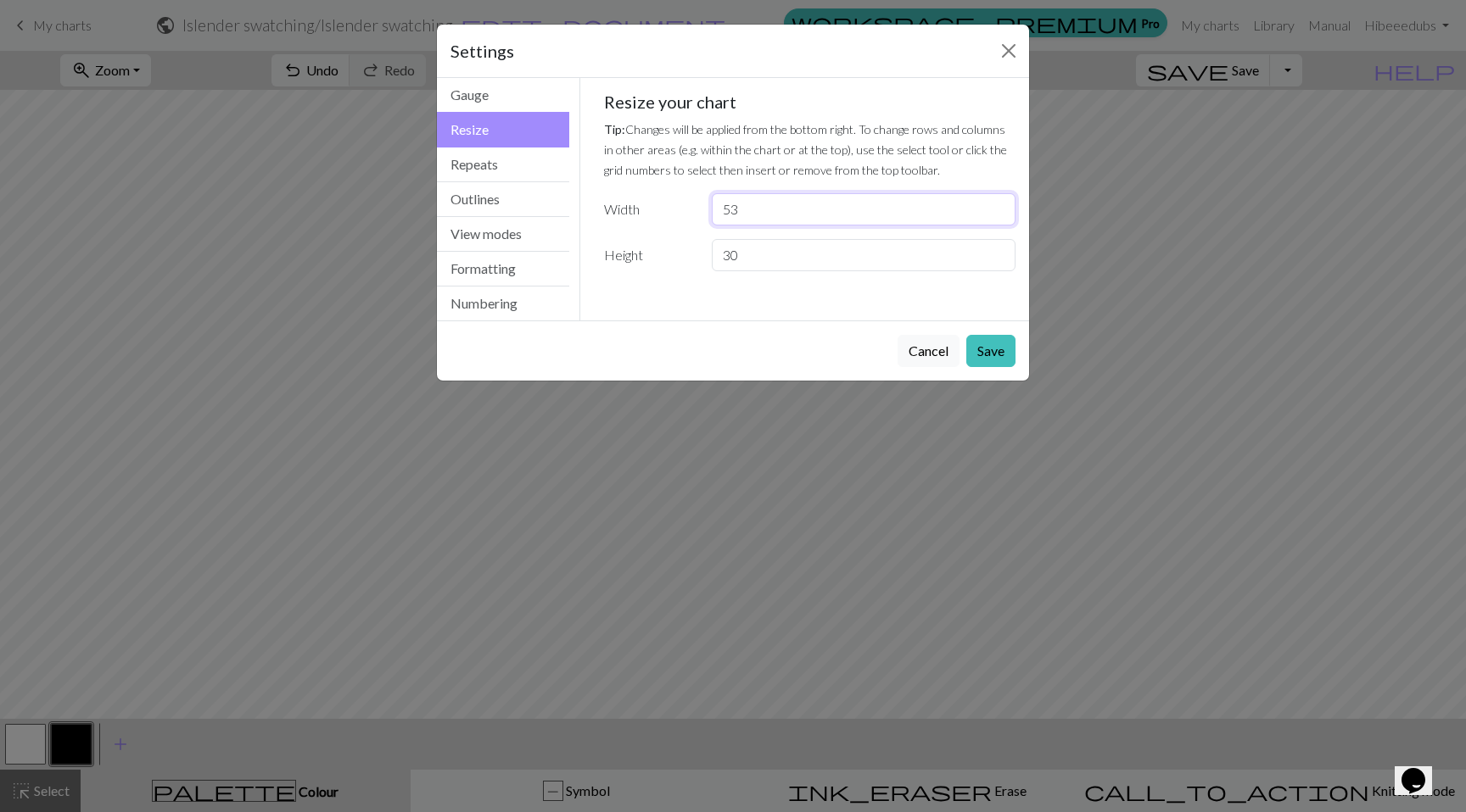
type input "53"
click at [1000, 203] on input "53" at bounding box center [864, 209] width 304 height 33
click at [998, 353] on button "Save" at bounding box center [991, 351] width 49 height 33
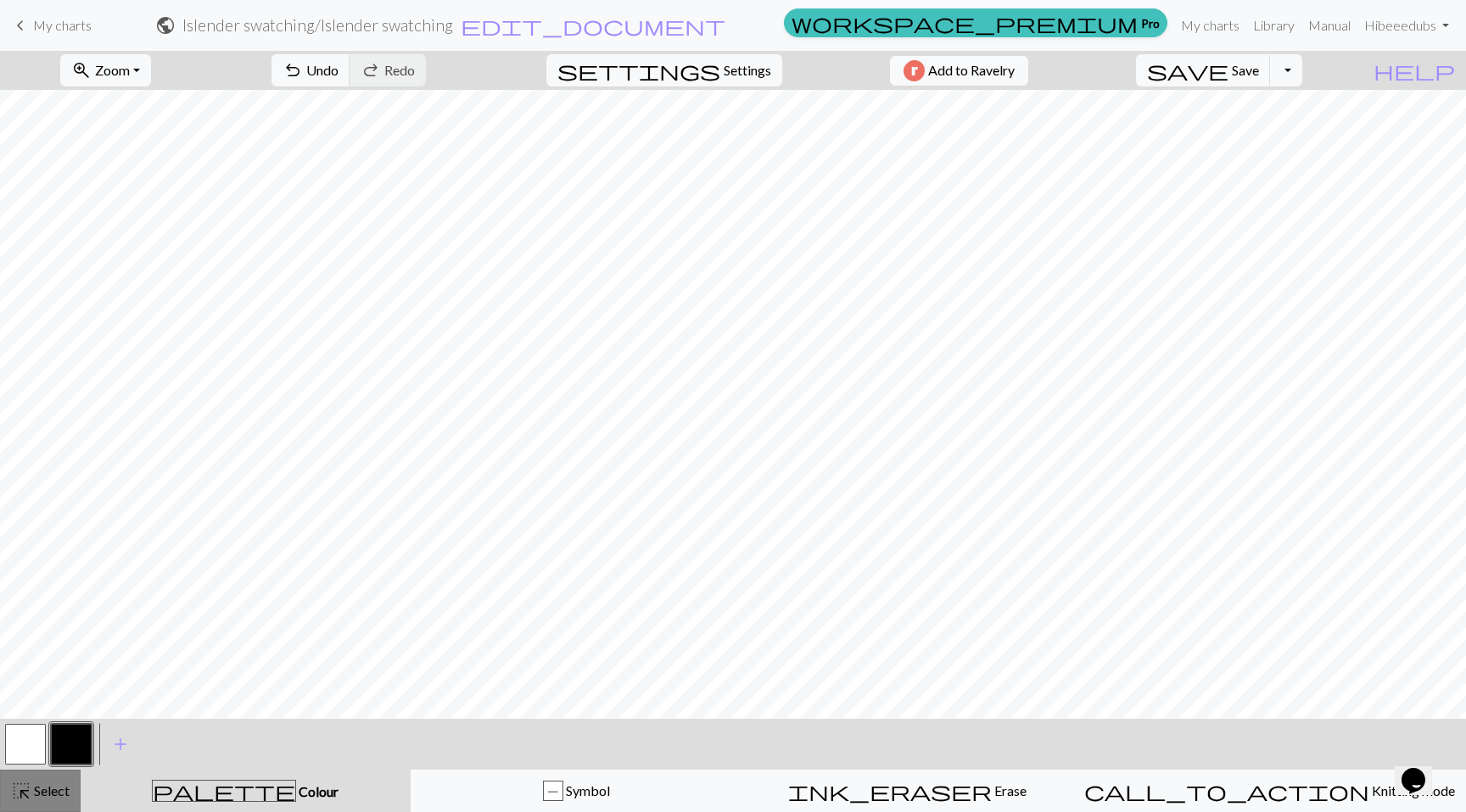
click at [55, 777] on button "highlight_alt Select Select" at bounding box center [40, 790] width 81 height 42
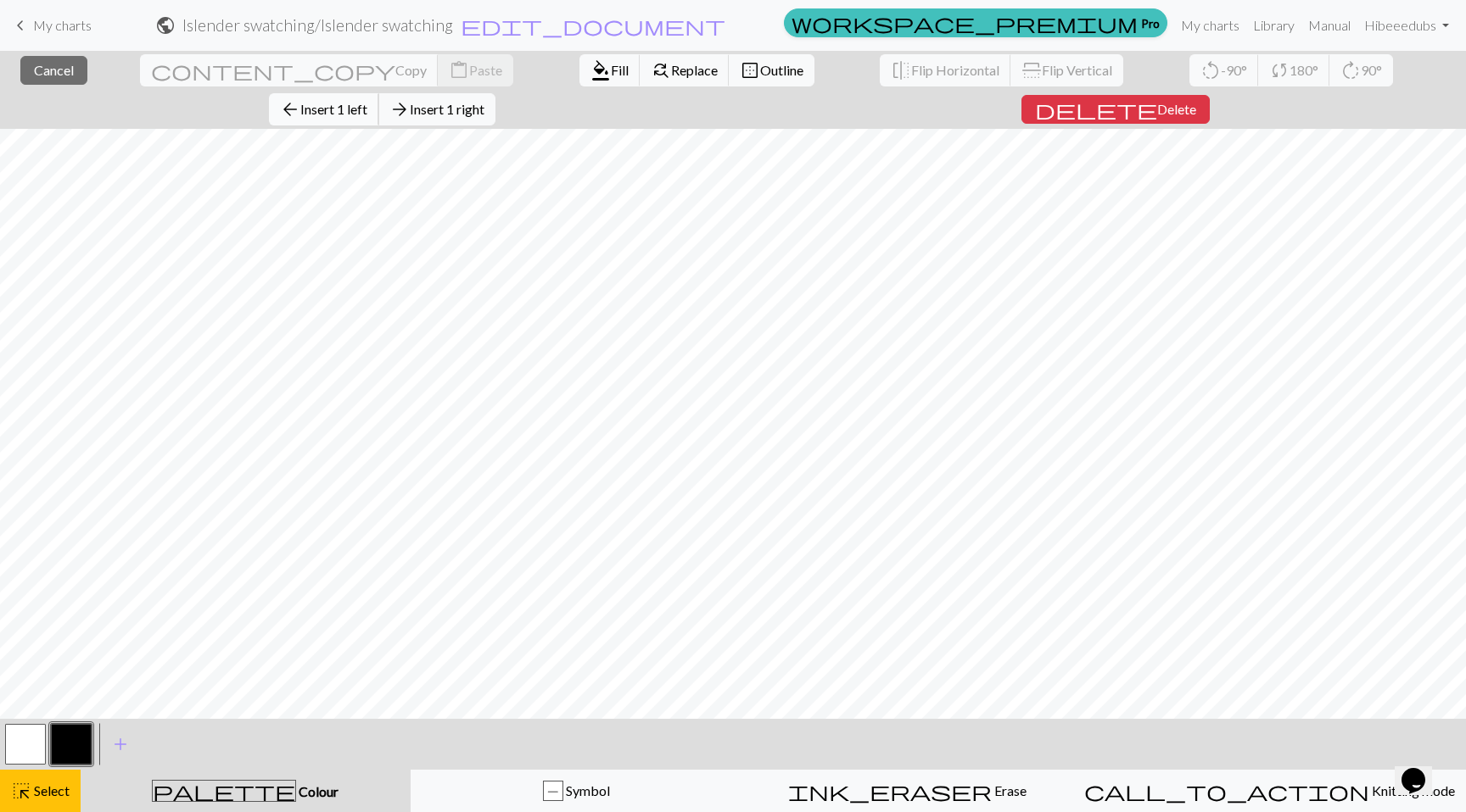
click at [367, 101] on span "Insert 1 left" at bounding box center [334, 109] width 67 height 16
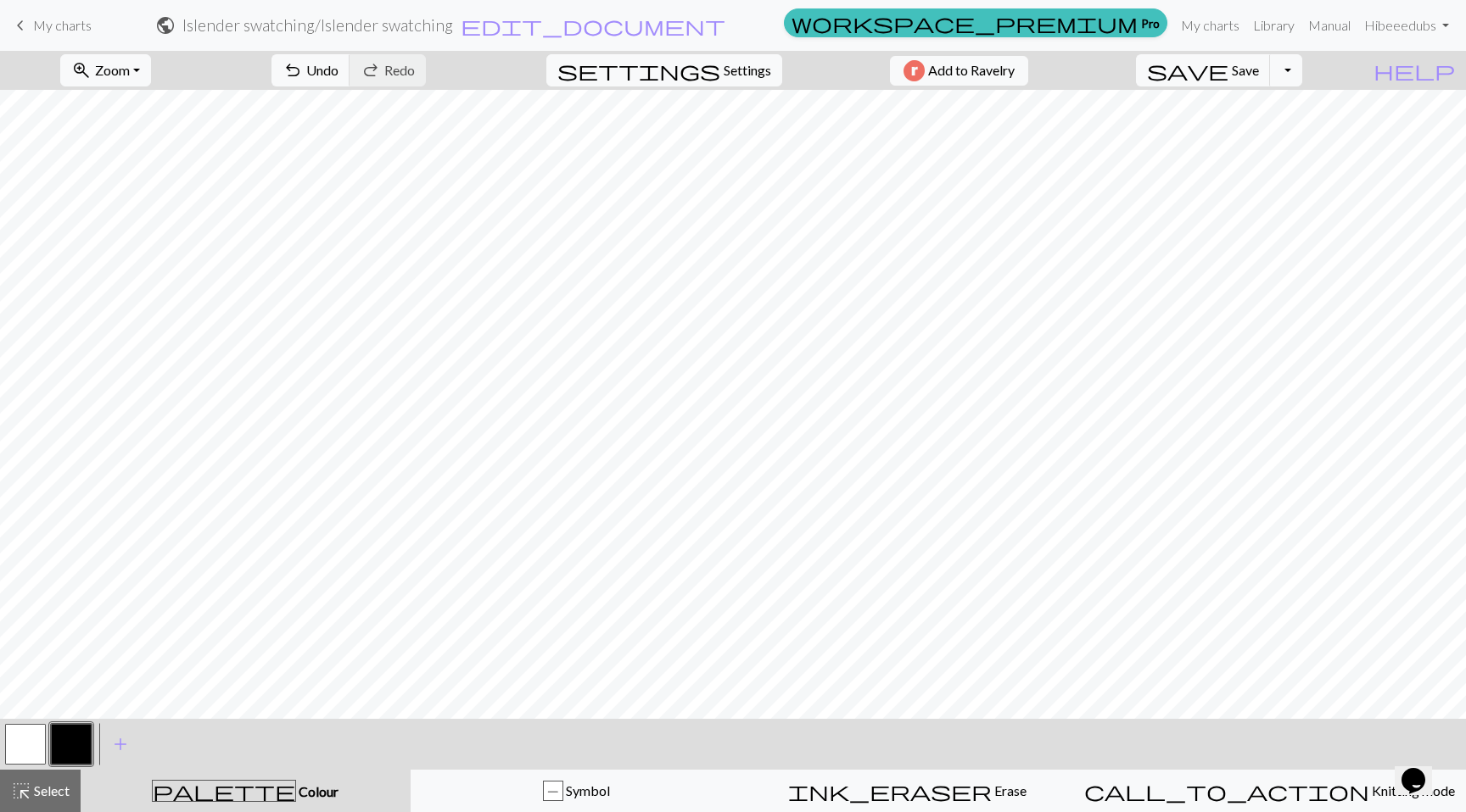
click at [71, 746] on button "button" at bounding box center [71, 744] width 40 height 40
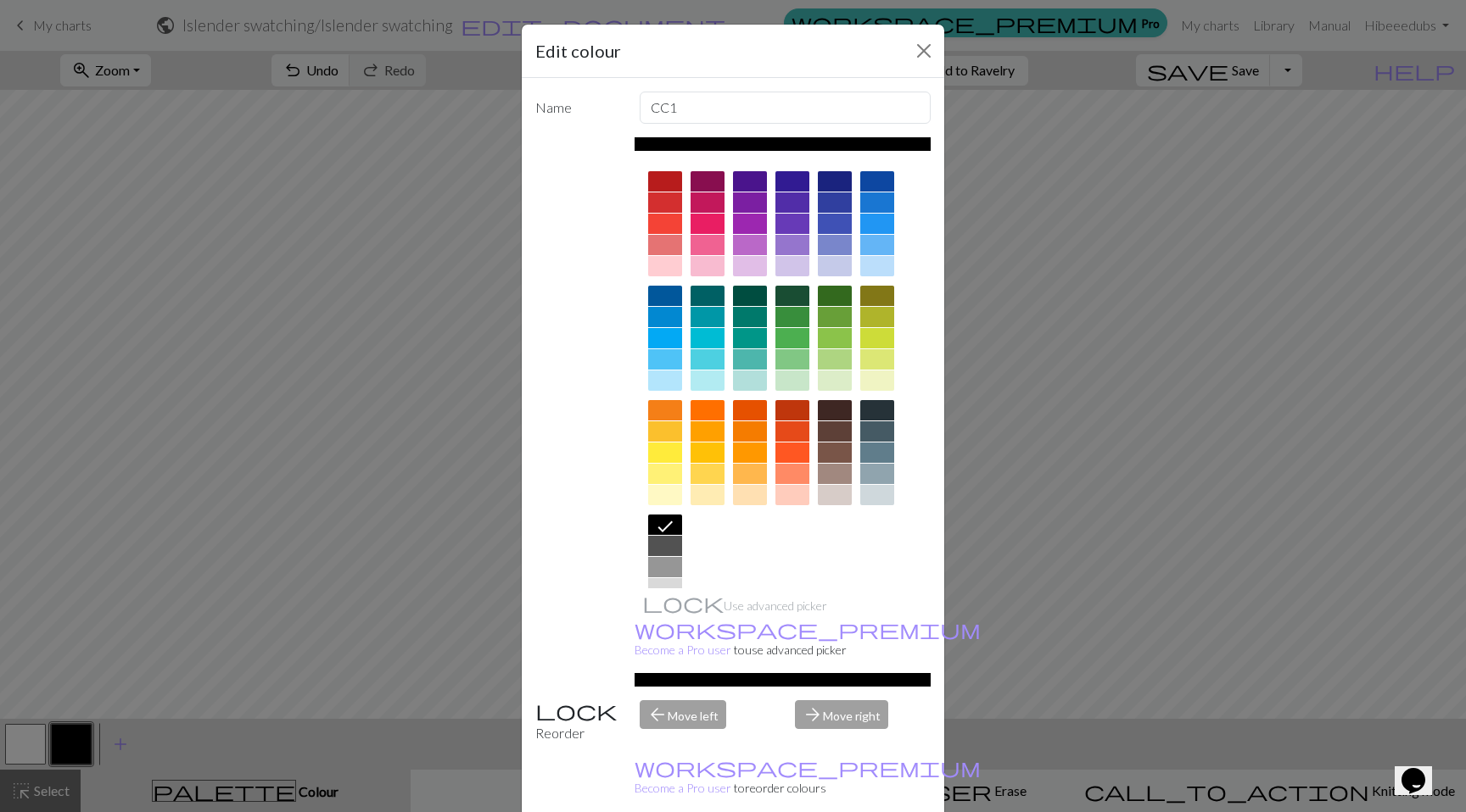
click at [1034, 228] on div "Edit colour Name CC1 Use advanced picker workspace_premium Become a Pro user to…" at bounding box center [733, 406] width 1466 height 812
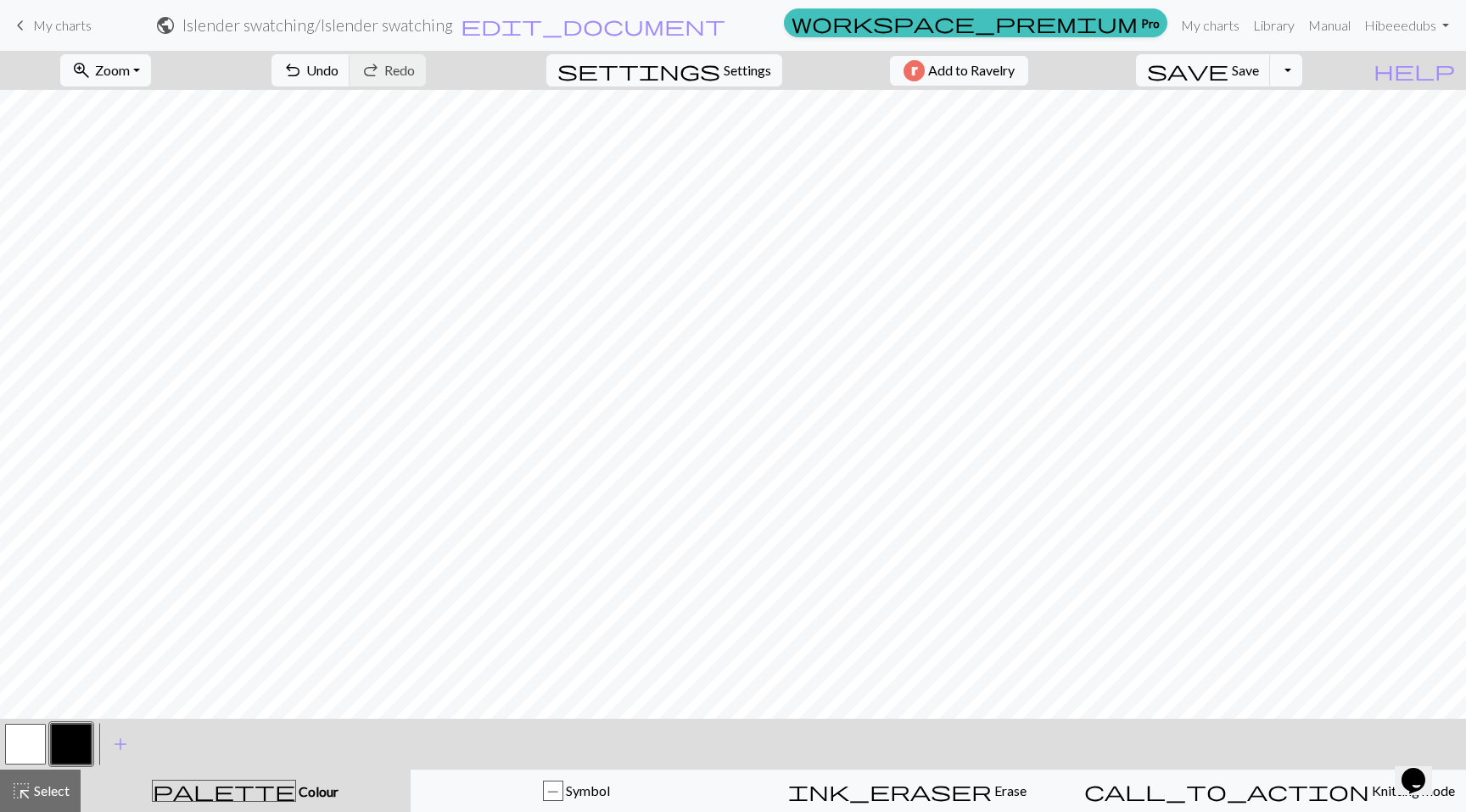
click at [22, 741] on button "button" at bounding box center [25, 744] width 40 height 40
